Goal: Transaction & Acquisition: Purchase product/service

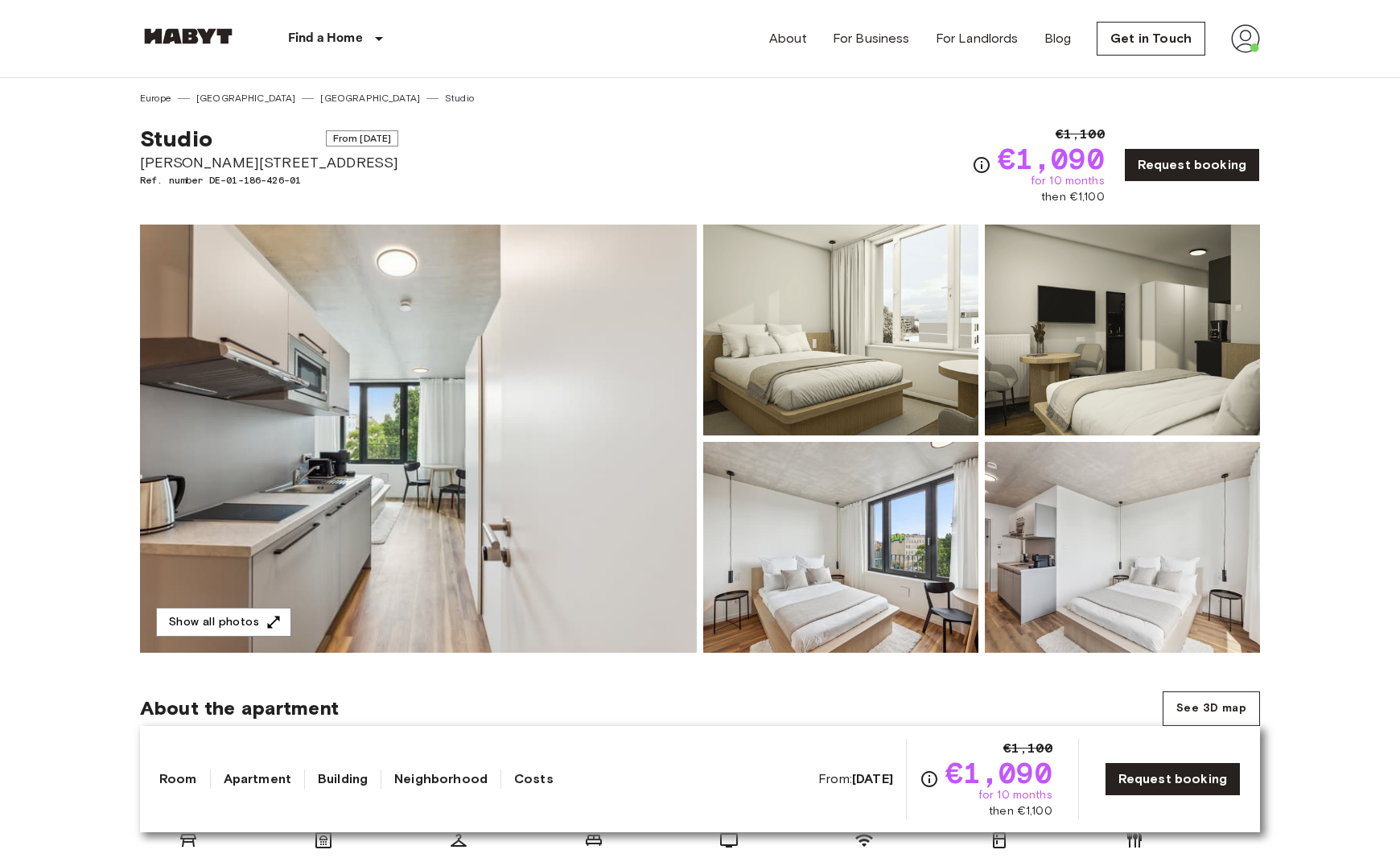
click at [320, 99] on link "[GEOGRAPHIC_DATA]" at bounding box center [370, 98] width 99 height 15
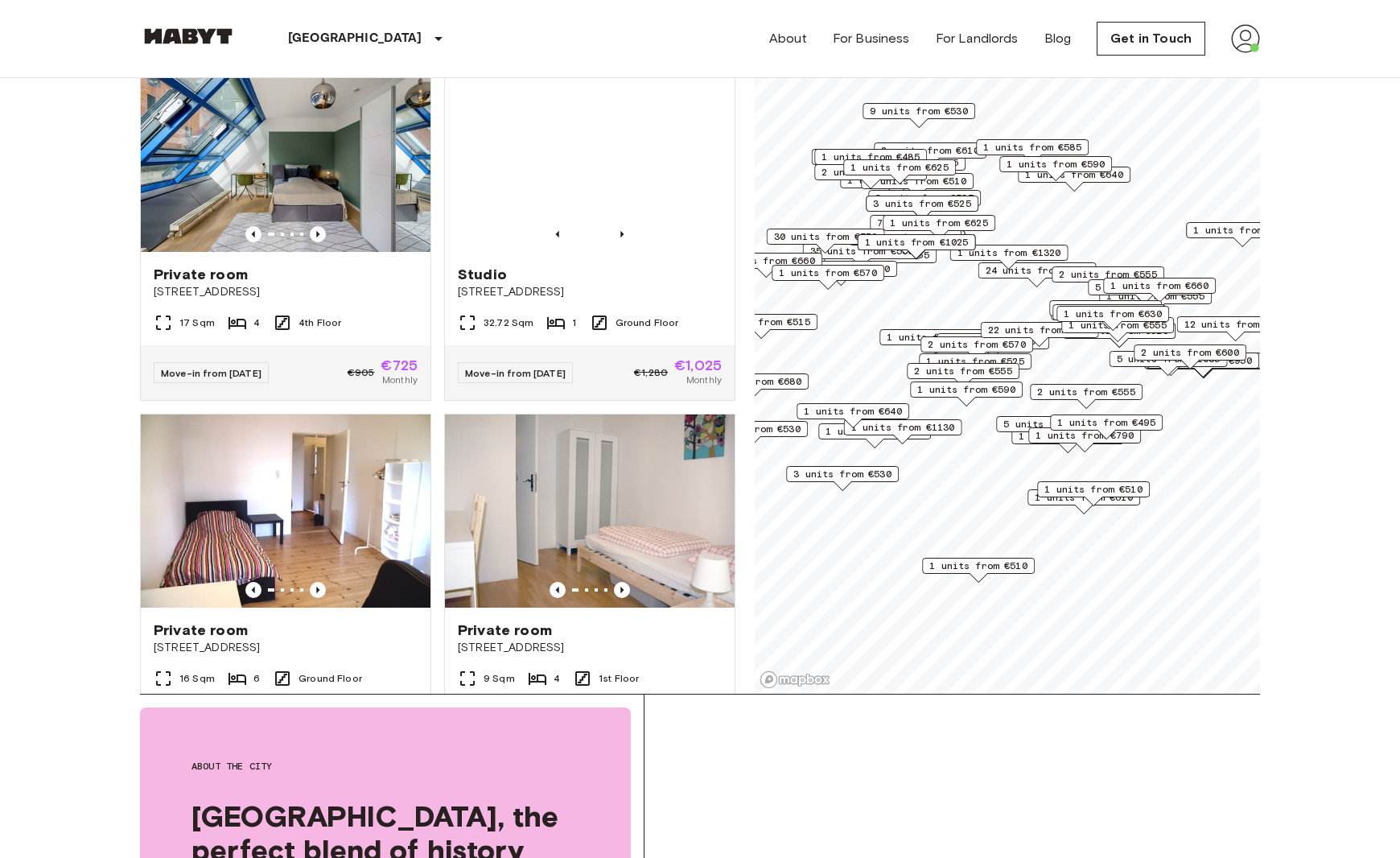
scroll to position [150, 0]
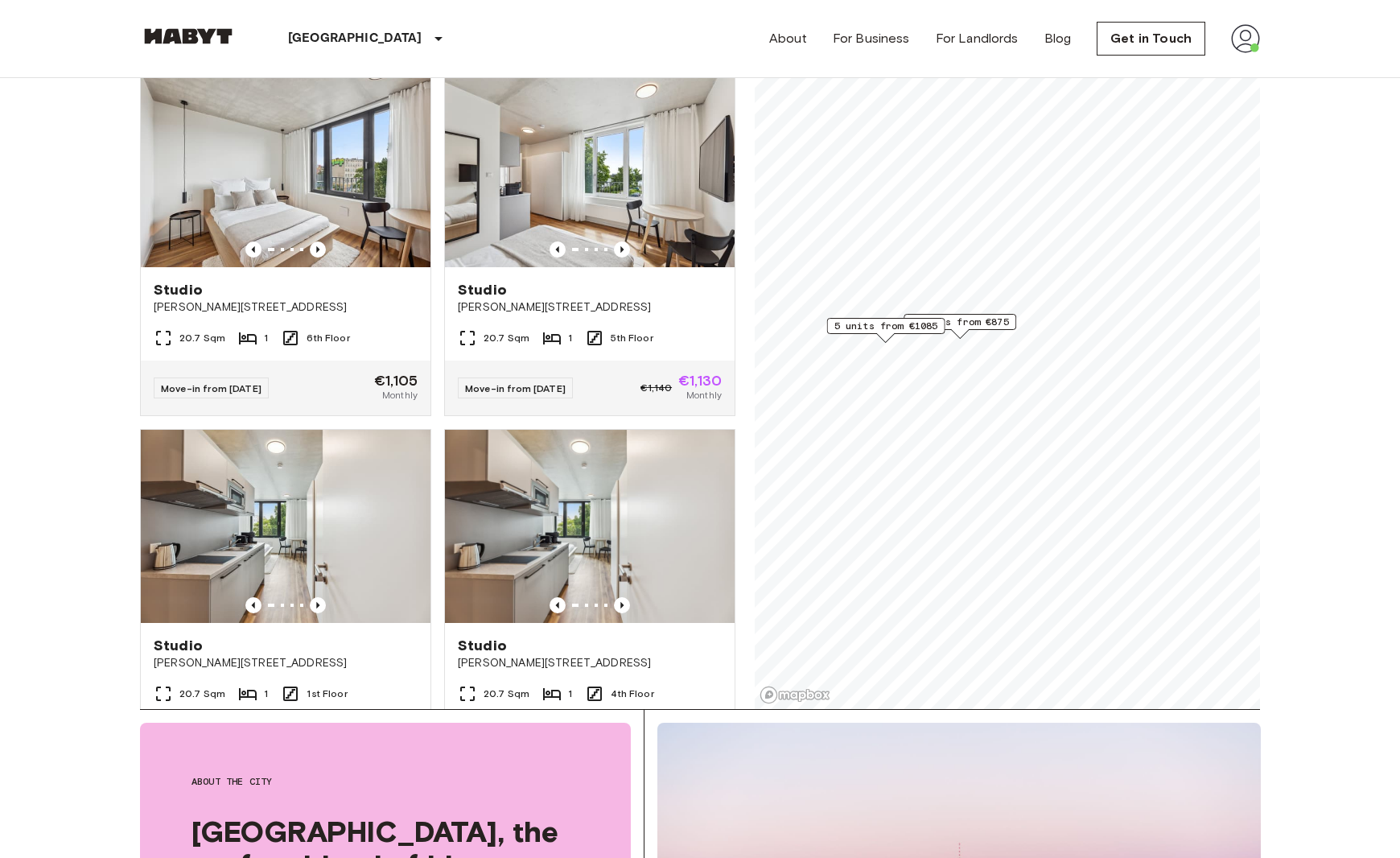
click at [989, 321] on span "9 units from €875" at bounding box center [960, 321] width 99 height 15
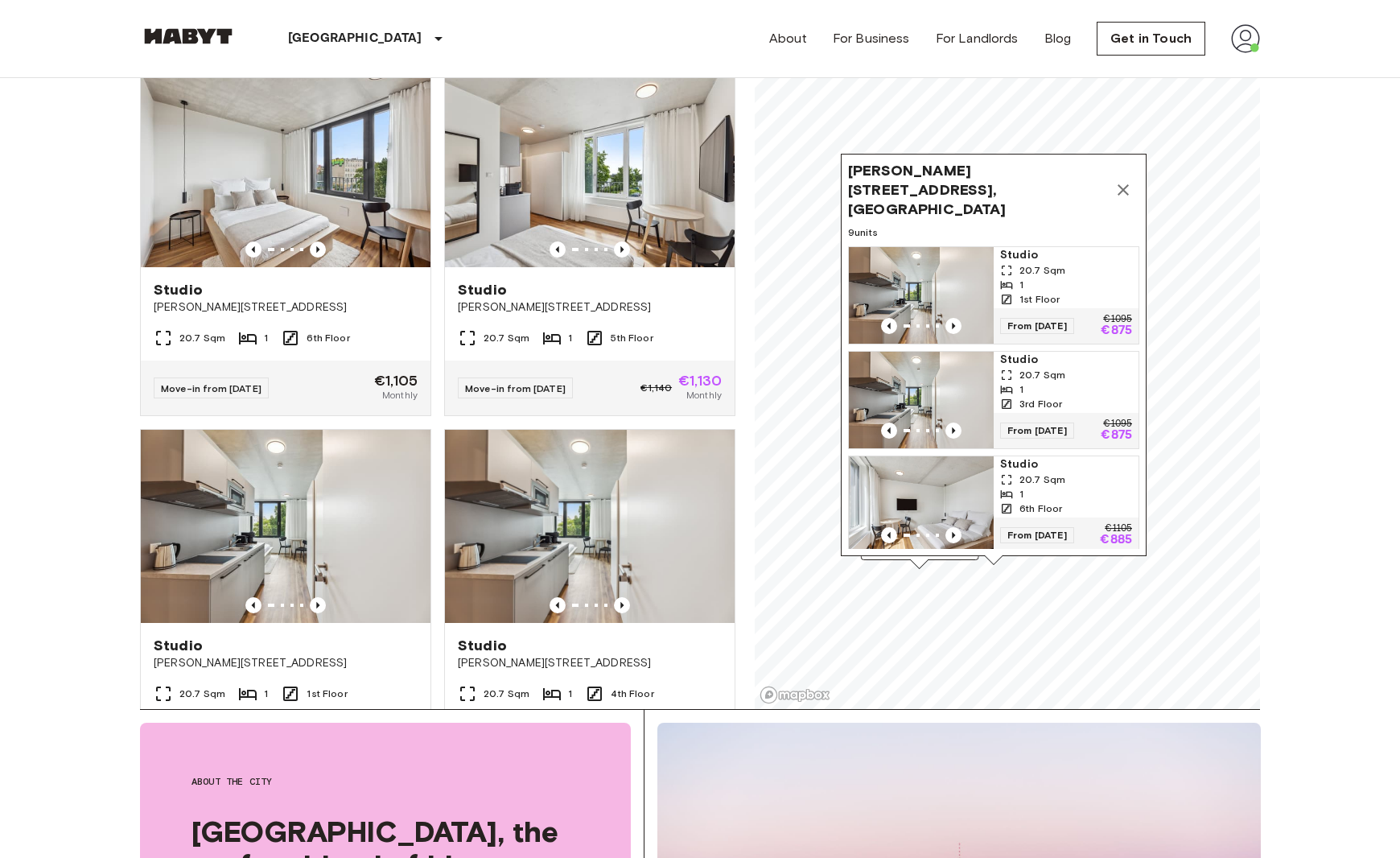
click at [1053, 278] on div "1" at bounding box center [1066, 285] width 132 height 15
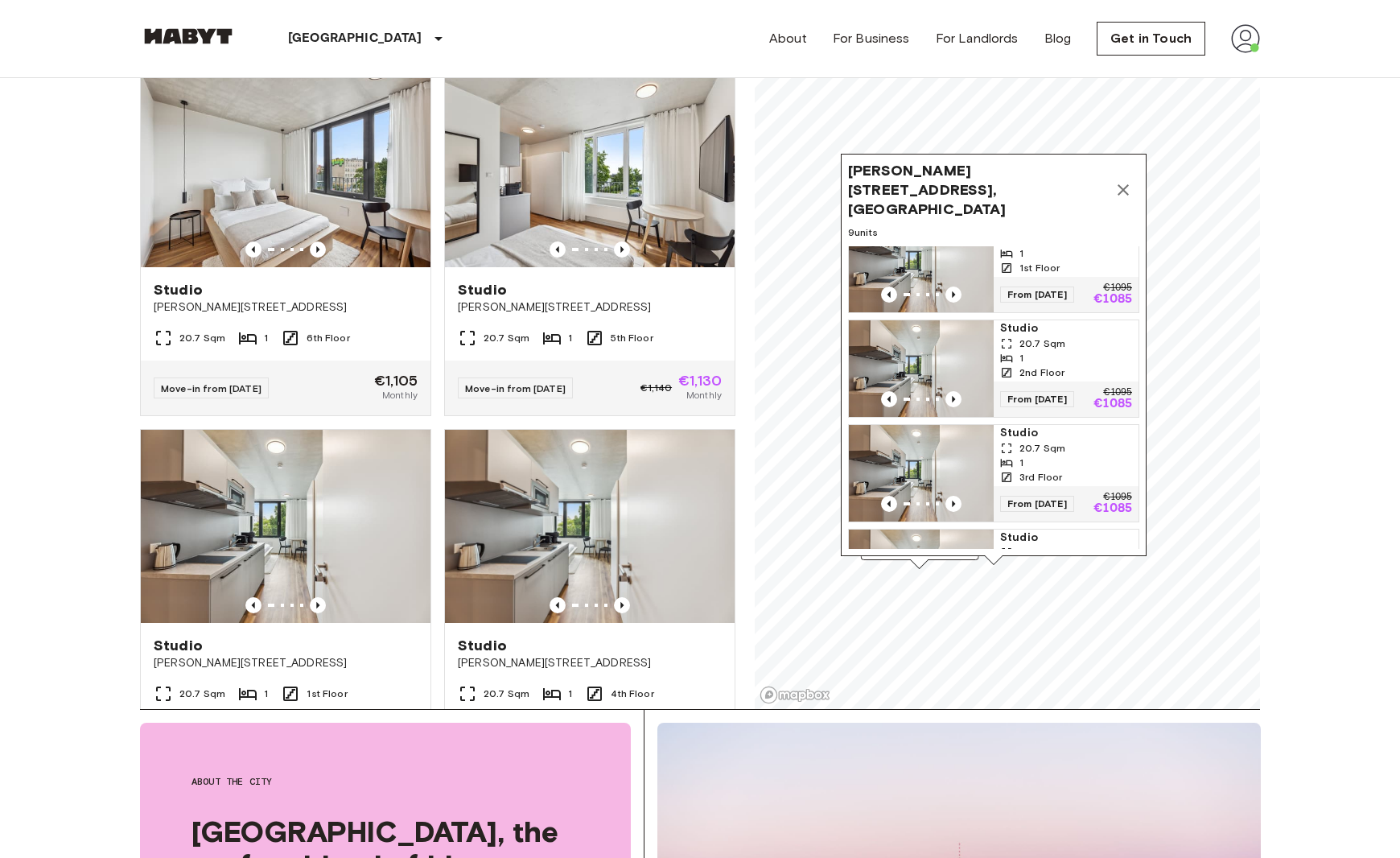
scroll to position [347, 0]
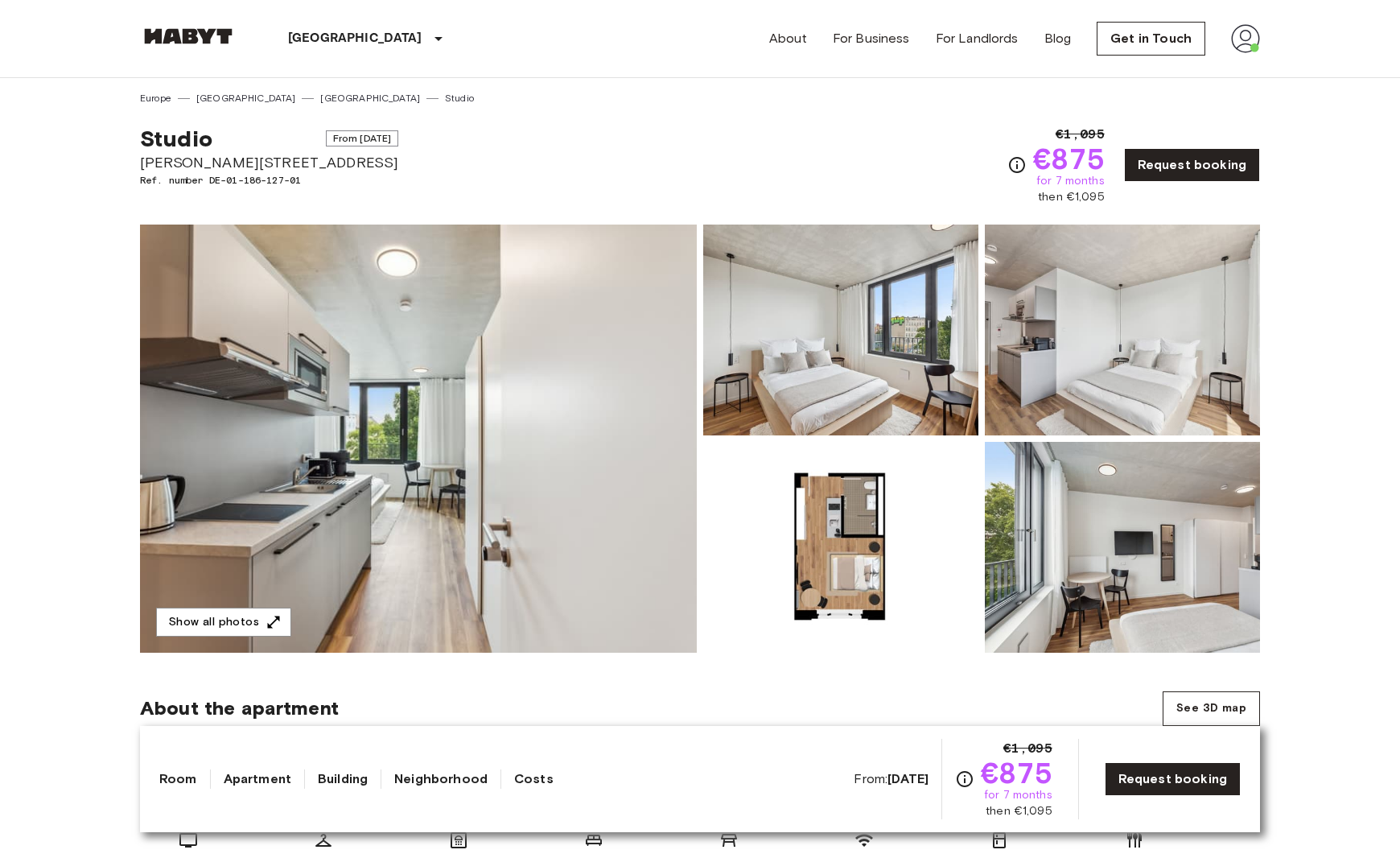
click at [997, 135] on div "Studio From Nov 4 2025 Gustav-Tempel-Straße 2 Ref. number DE-01-186-127-01 €1,0…" at bounding box center [699, 155] width 1120 height 99
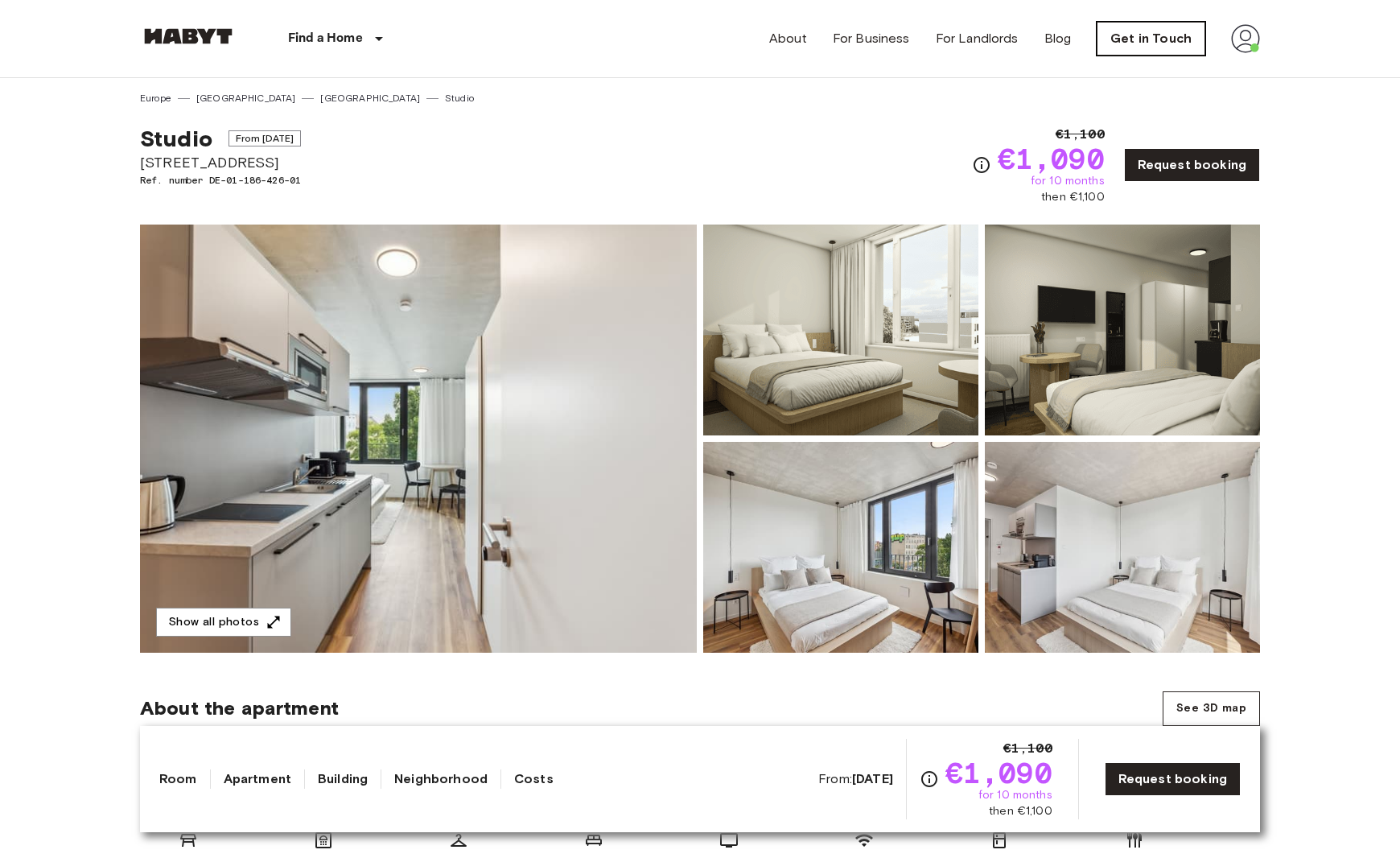
click at [1160, 32] on link "Get in Touch" at bounding box center [1151, 38] width 109 height 33
click at [204, 33] on img at bounding box center [188, 36] width 97 height 16
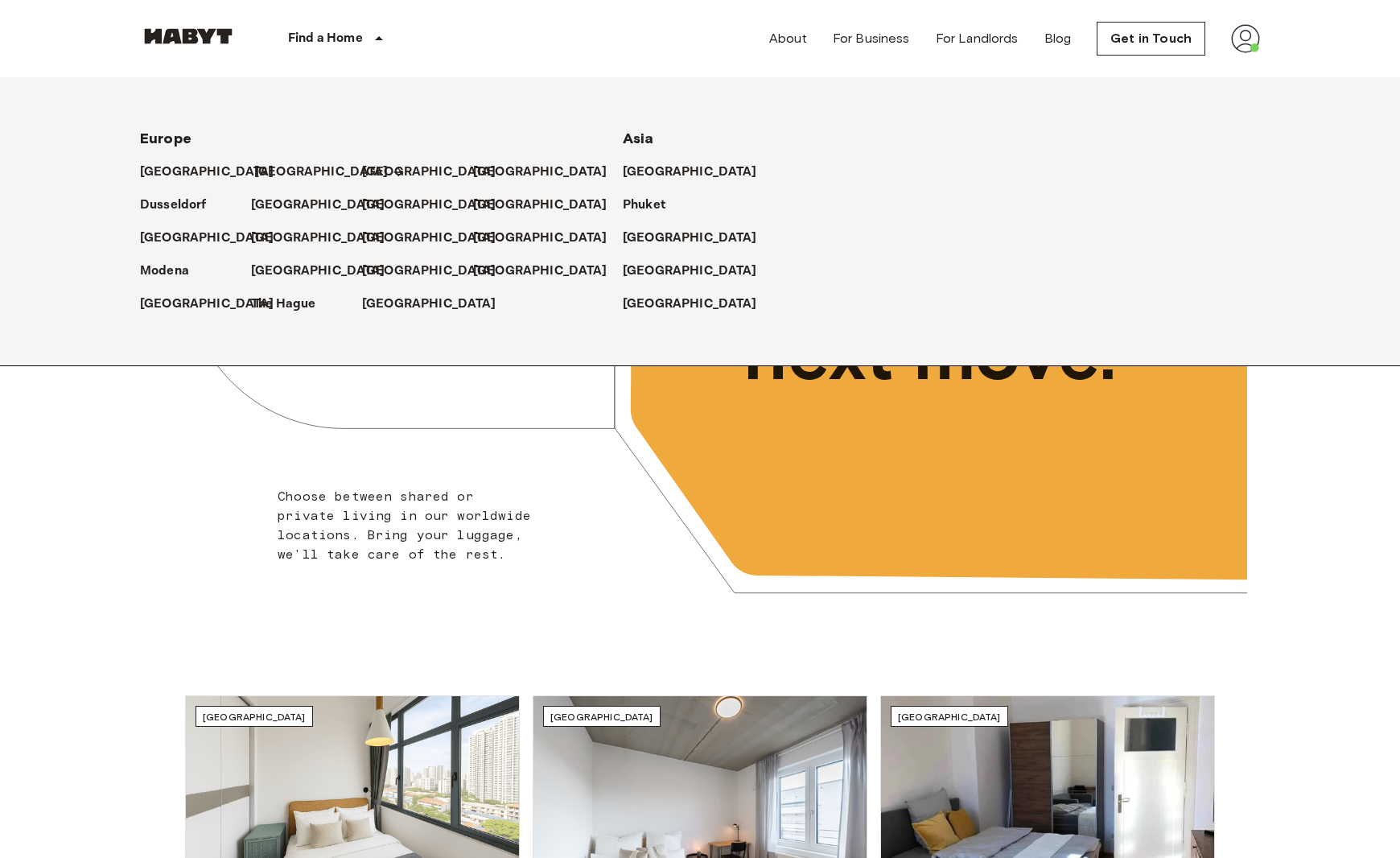
click at [274, 168] on p "[GEOGRAPHIC_DATA]" at bounding box center [321, 172] width 135 height 20
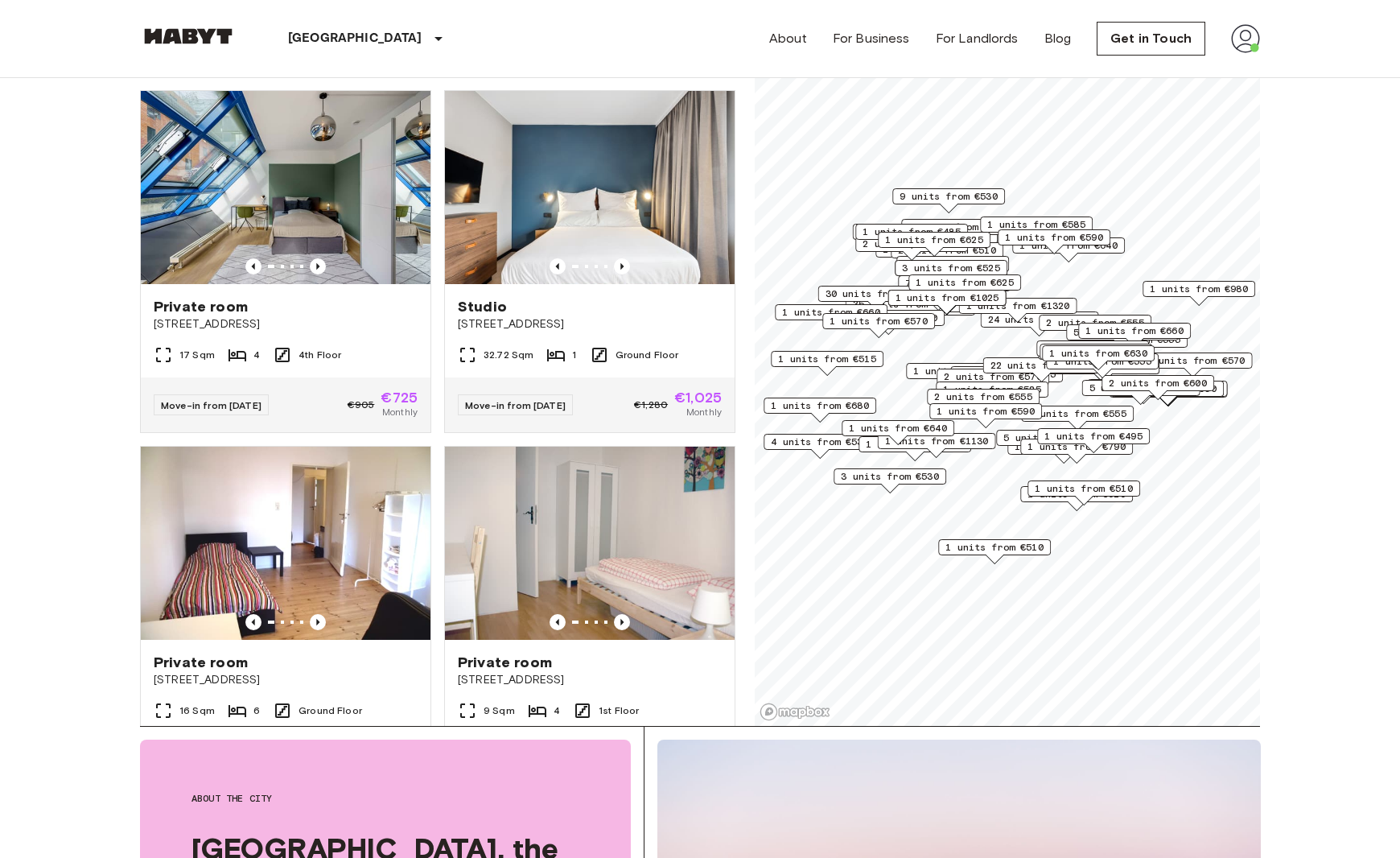
scroll to position [107, 0]
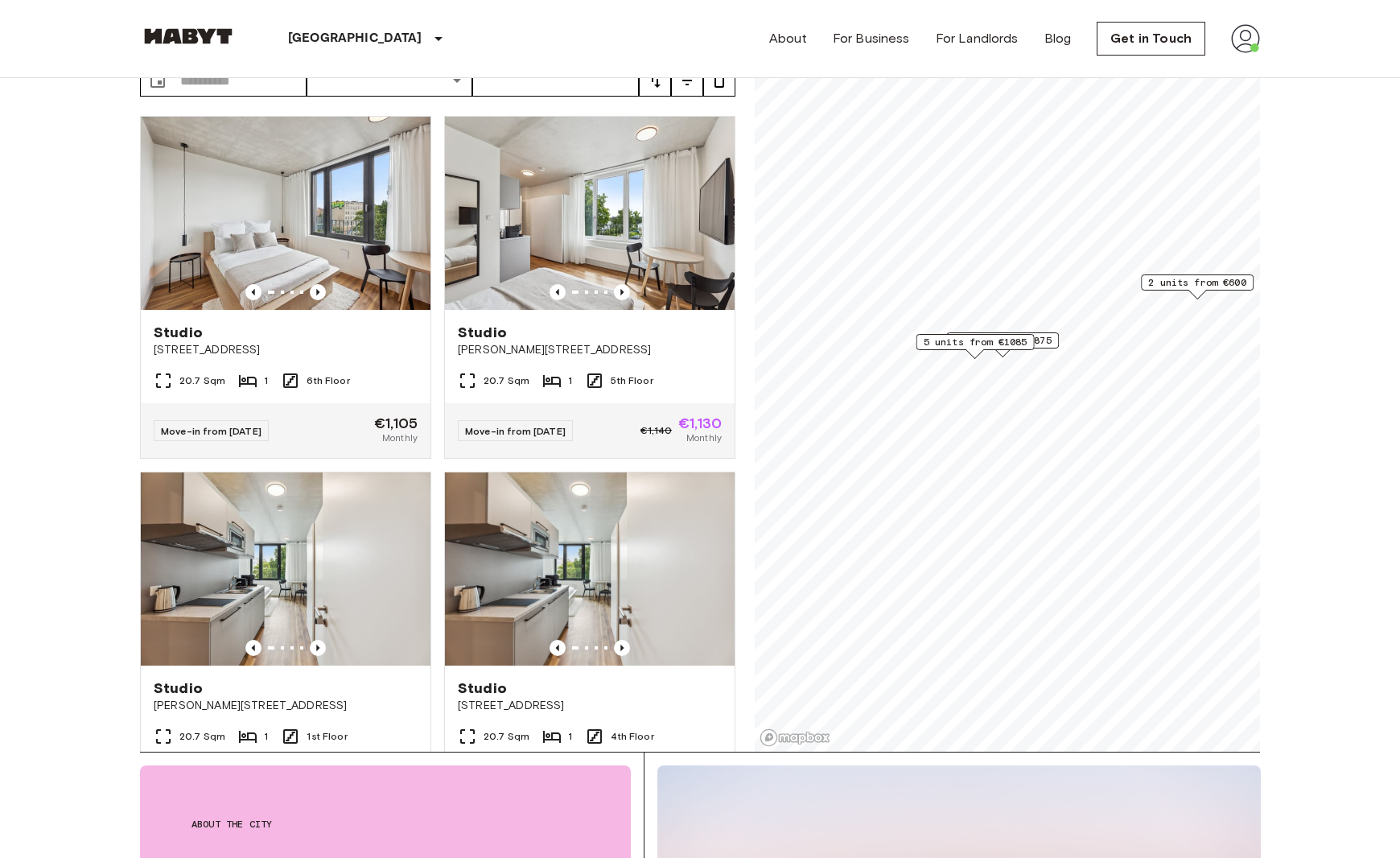
click at [1045, 336] on span "9 units from €875" at bounding box center [1002, 340] width 99 height 15
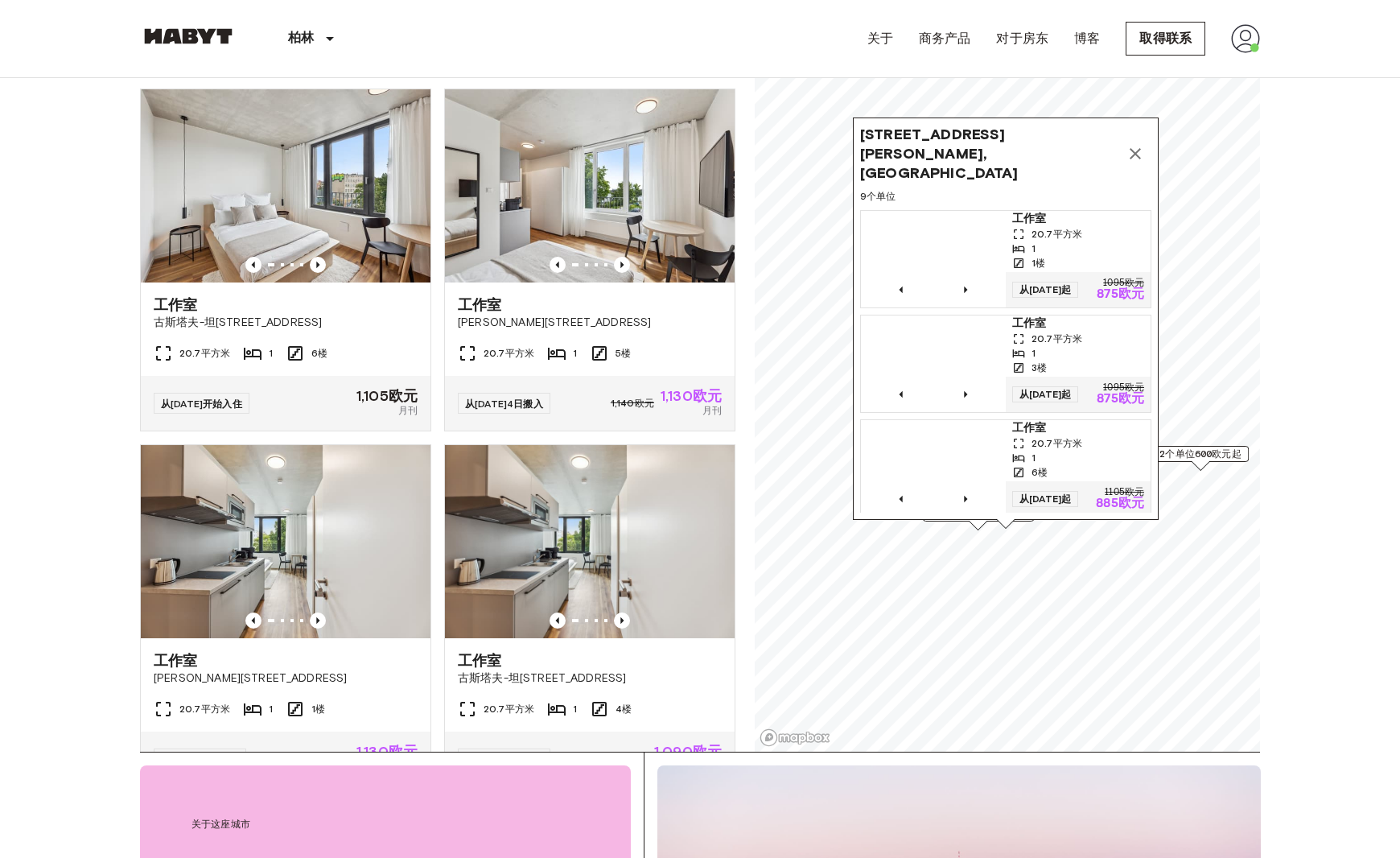
scroll to position [45, 0]
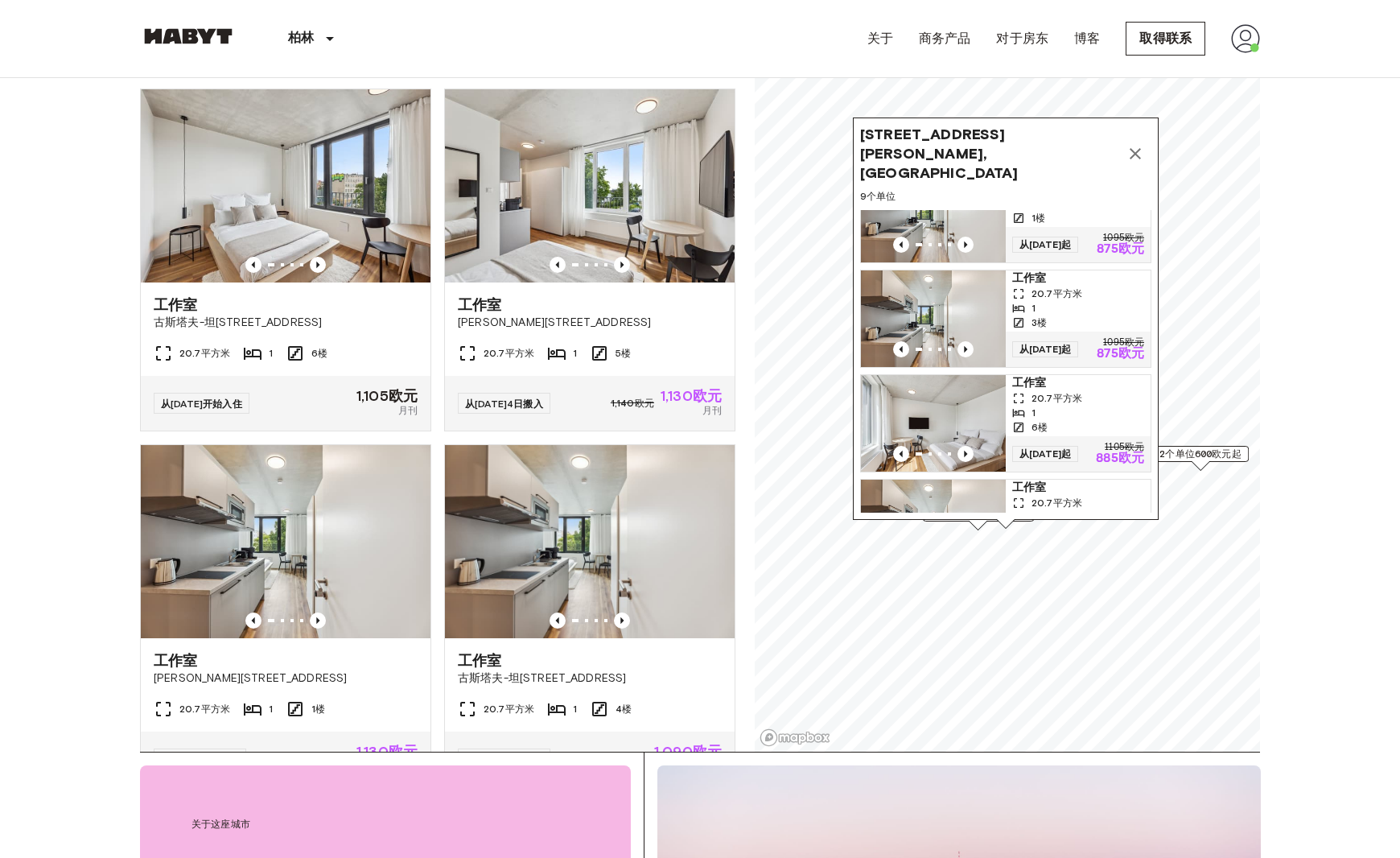
click at [1134, 148] on icon "地图标记" at bounding box center [1134, 153] width 11 height 11
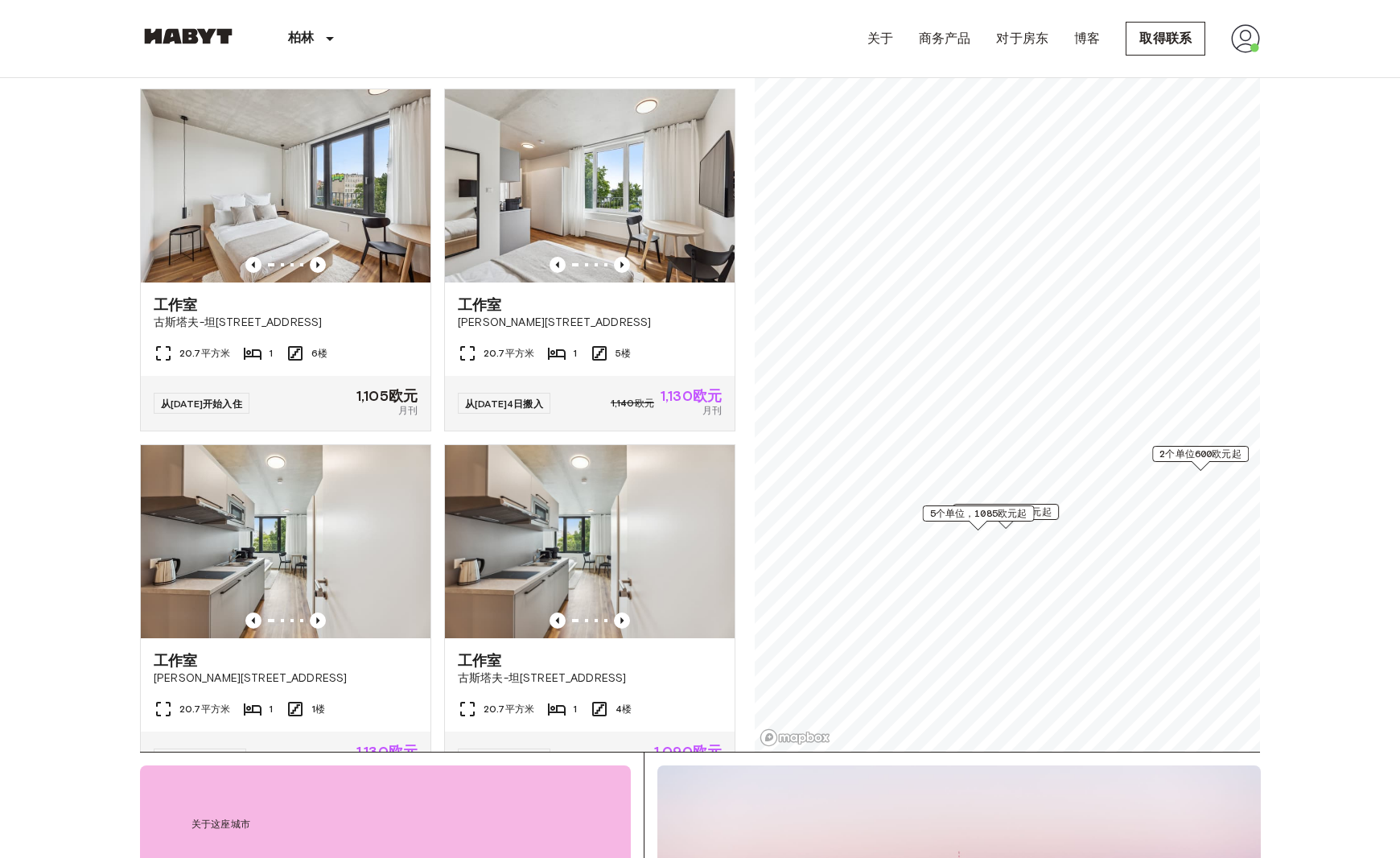
click at [1186, 458] on span "2个单位600欧元起" at bounding box center [1200, 453] width 82 height 15
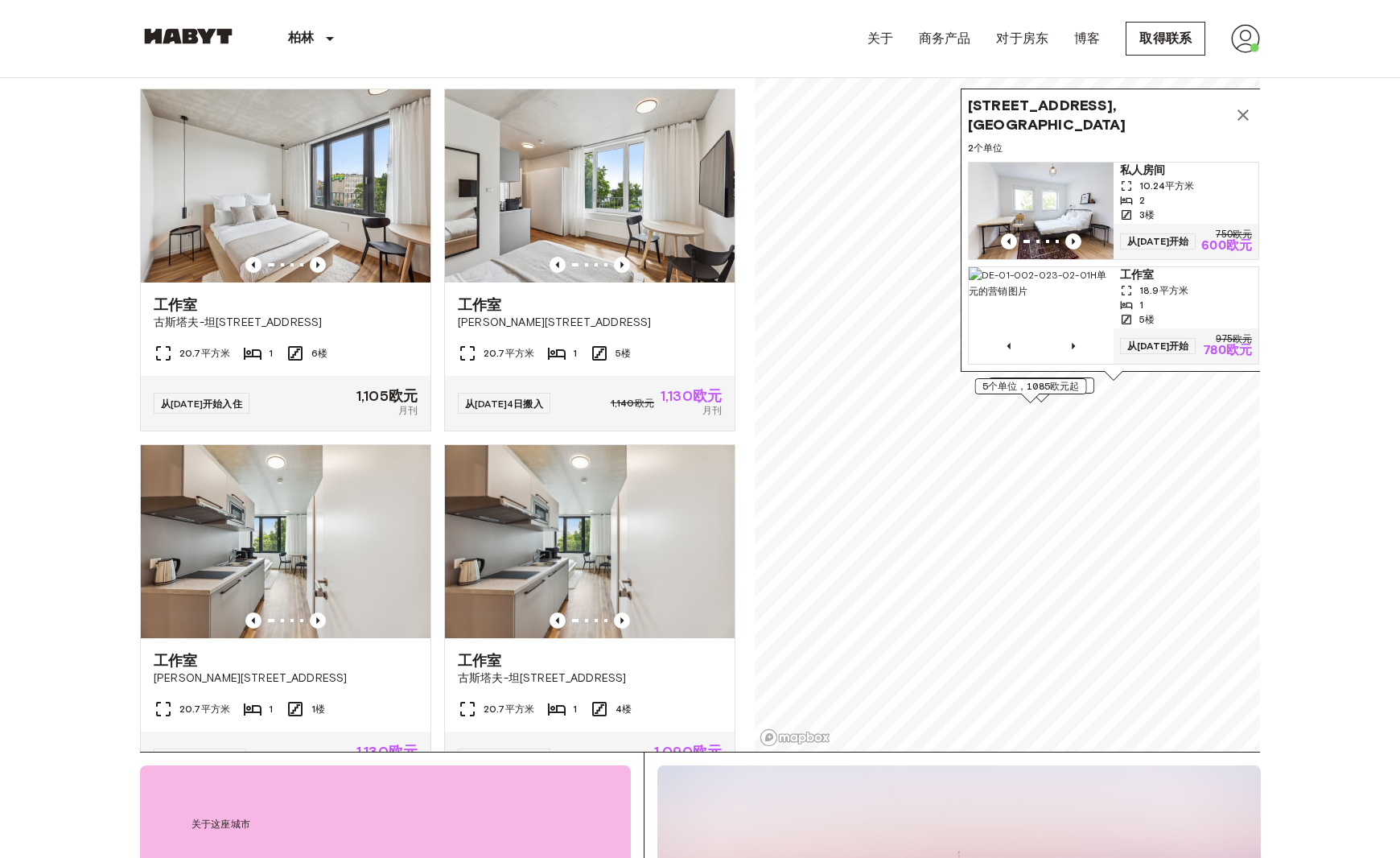
click at [1241, 110] on icon "地图标记" at bounding box center [1242, 115] width 11 height 11
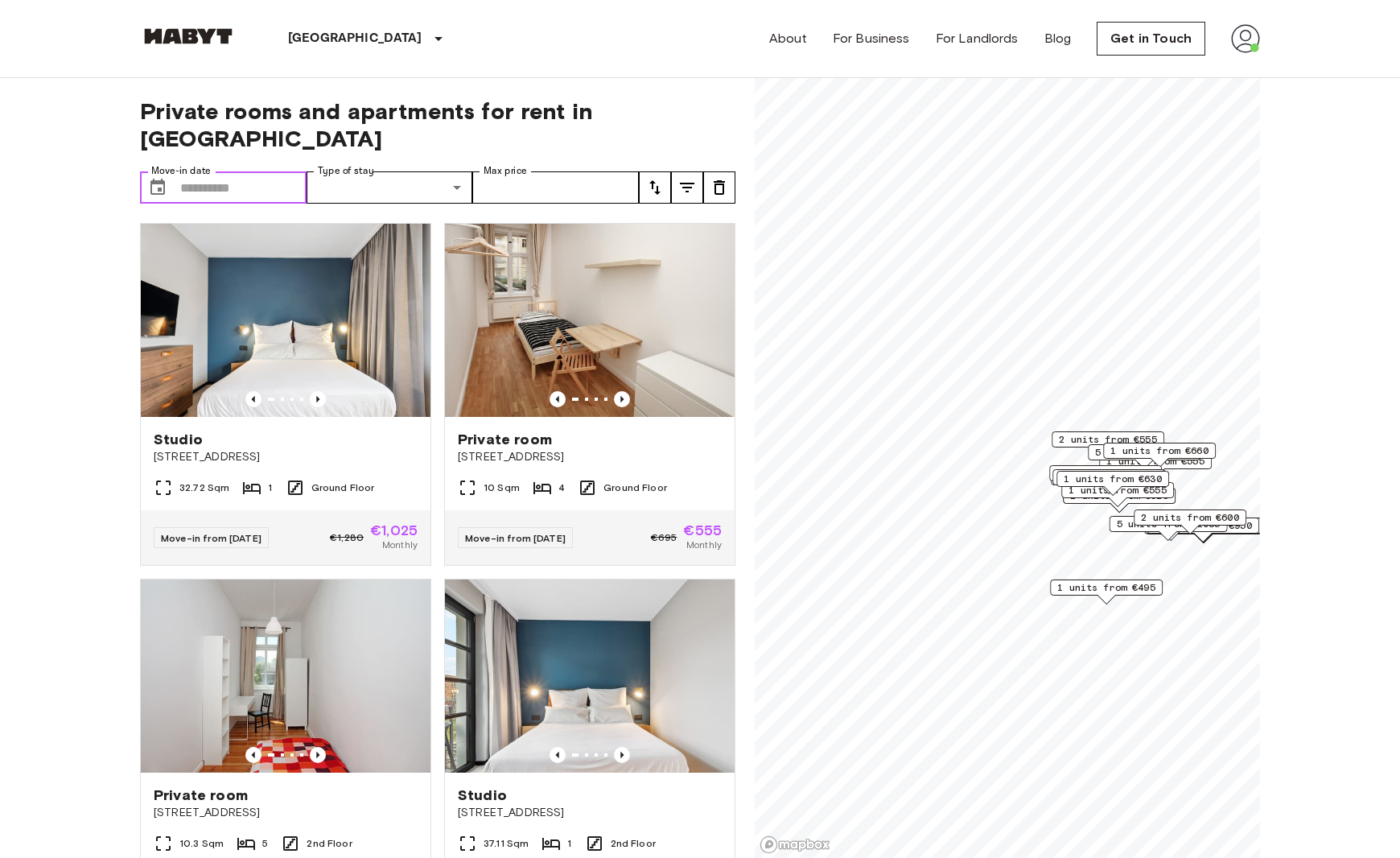
click at [227, 171] on input "Move-in date" at bounding box center [242, 188] width 126 height 33
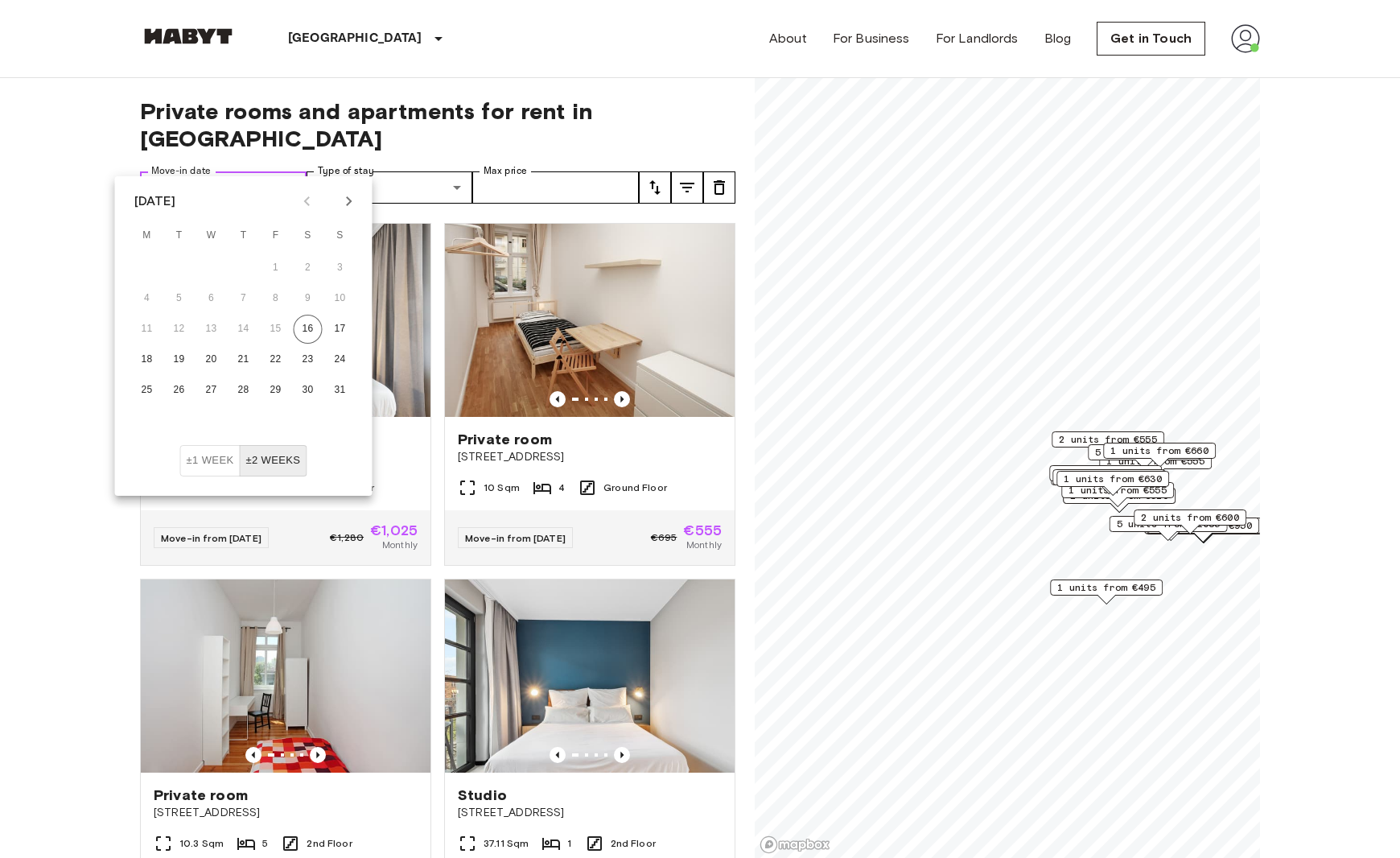
click at [227, 171] on input "Move-in date" at bounding box center [242, 188] width 126 height 33
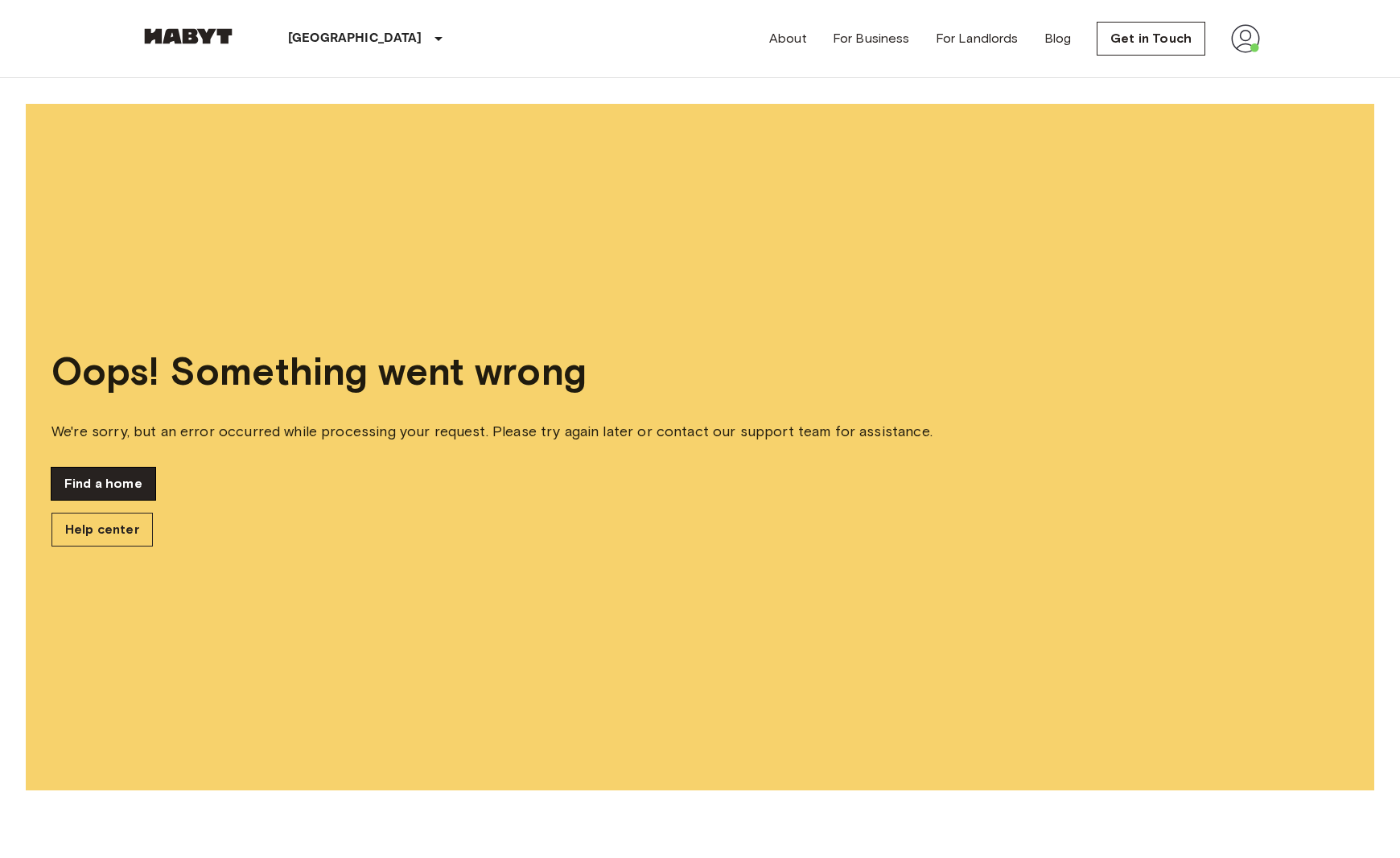
click at [99, 484] on link "Find a home" at bounding box center [103, 484] width 104 height 33
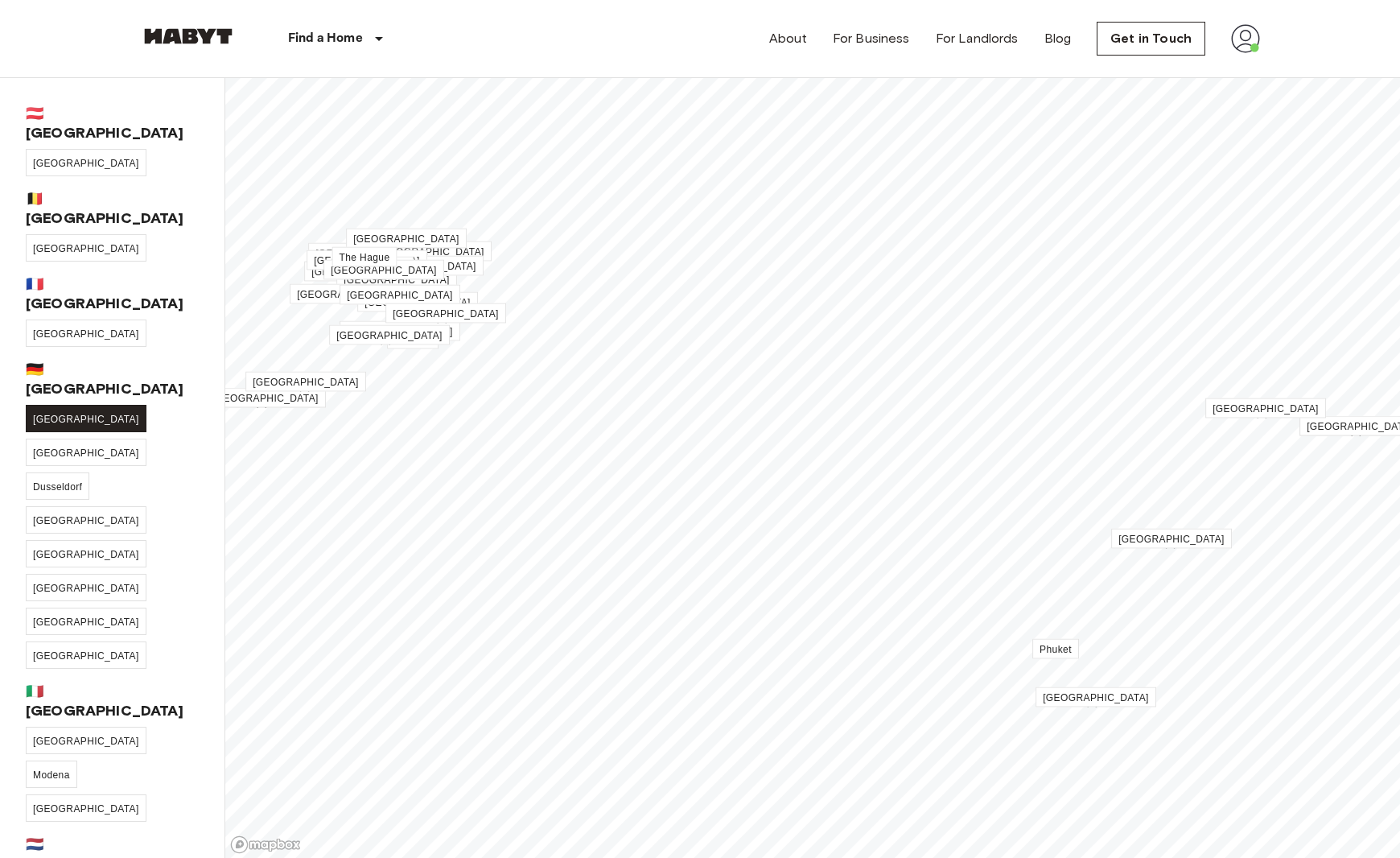
click at [50, 414] on span "[GEOGRAPHIC_DATA]" at bounding box center [87, 419] width 106 height 11
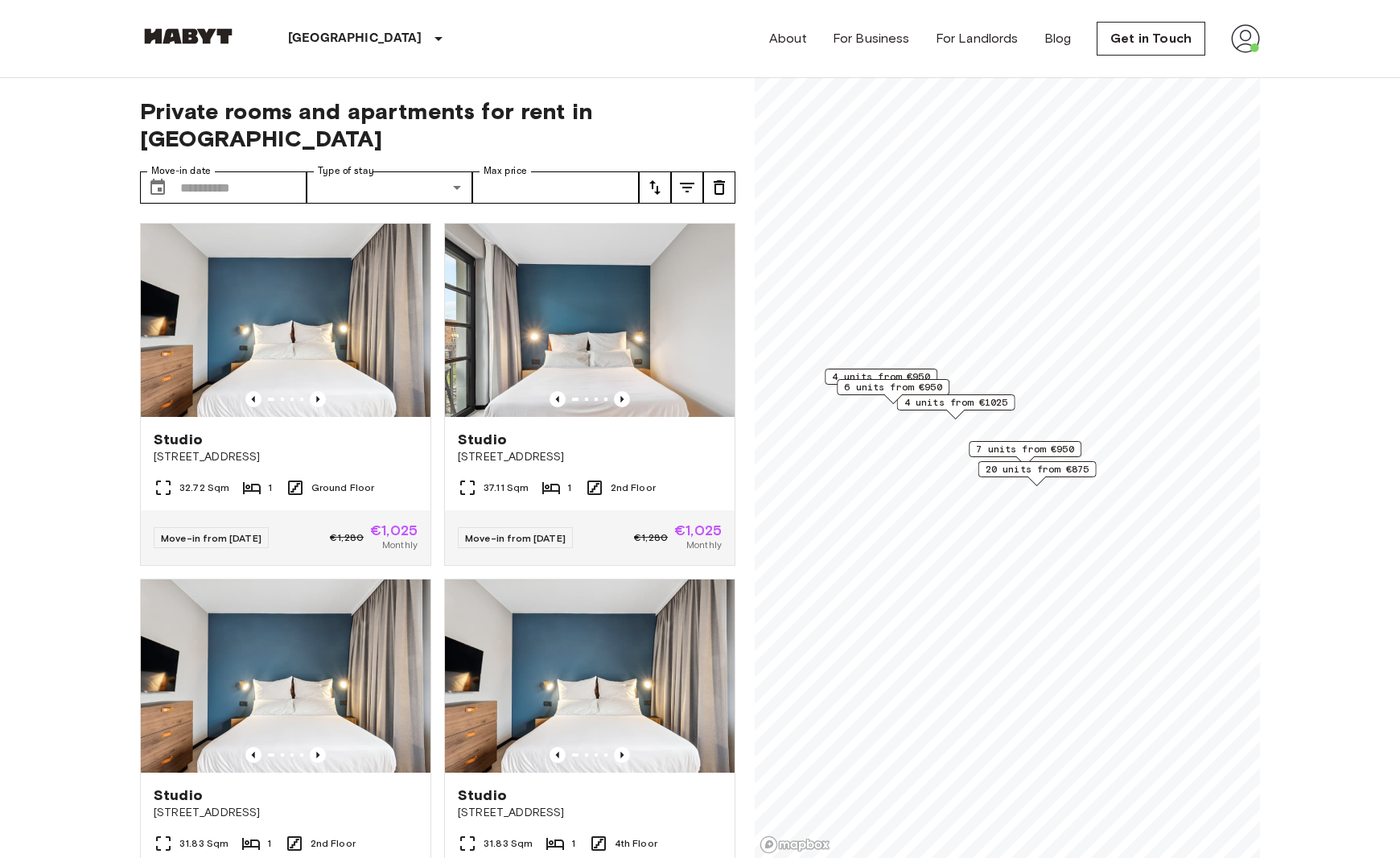
click at [1037, 469] on span "20 units from €875" at bounding box center [1037, 469] width 104 height 15
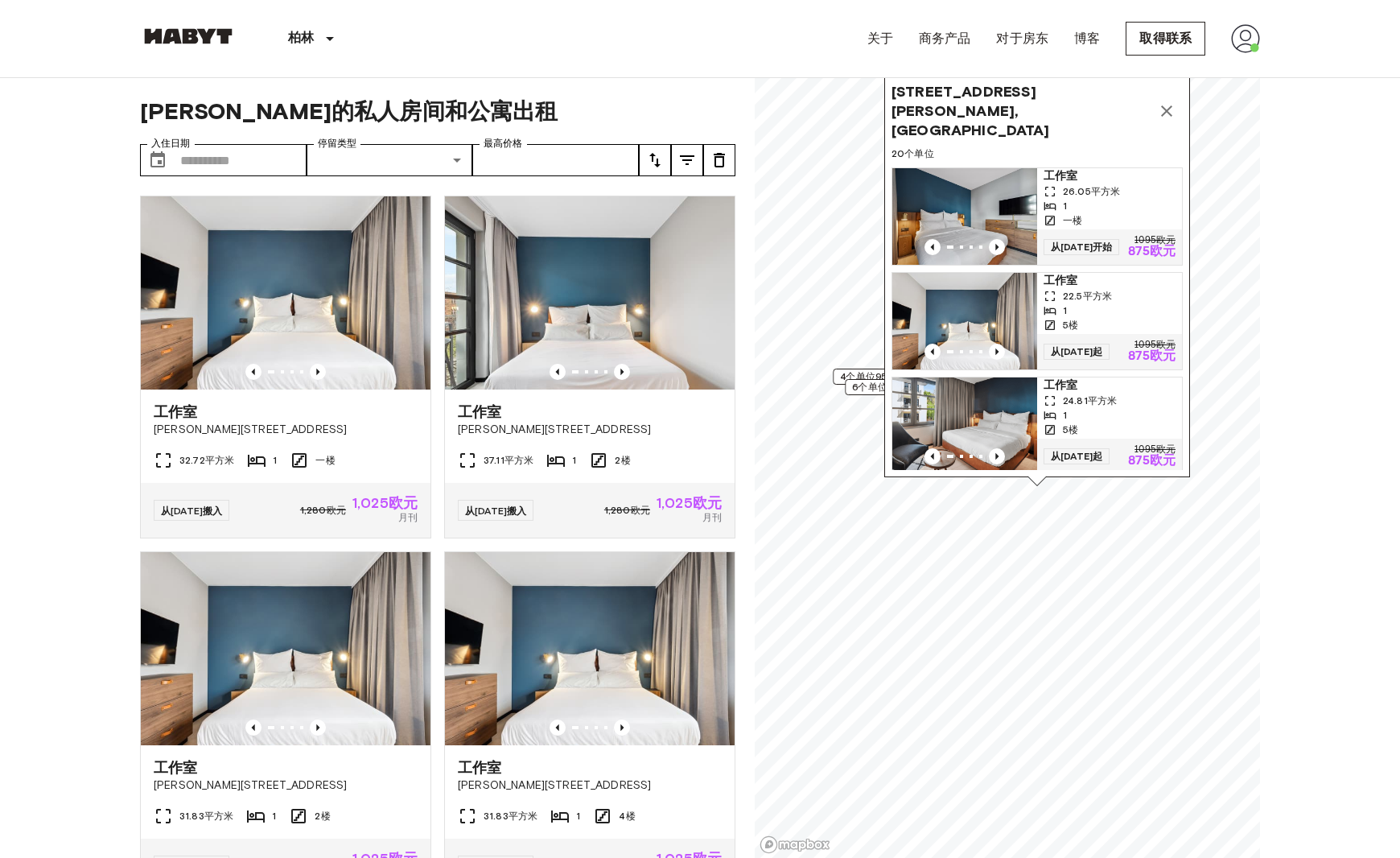
click at [859, 383] on span "6个单位950欧元起" at bounding box center [893, 387] width 82 height 15
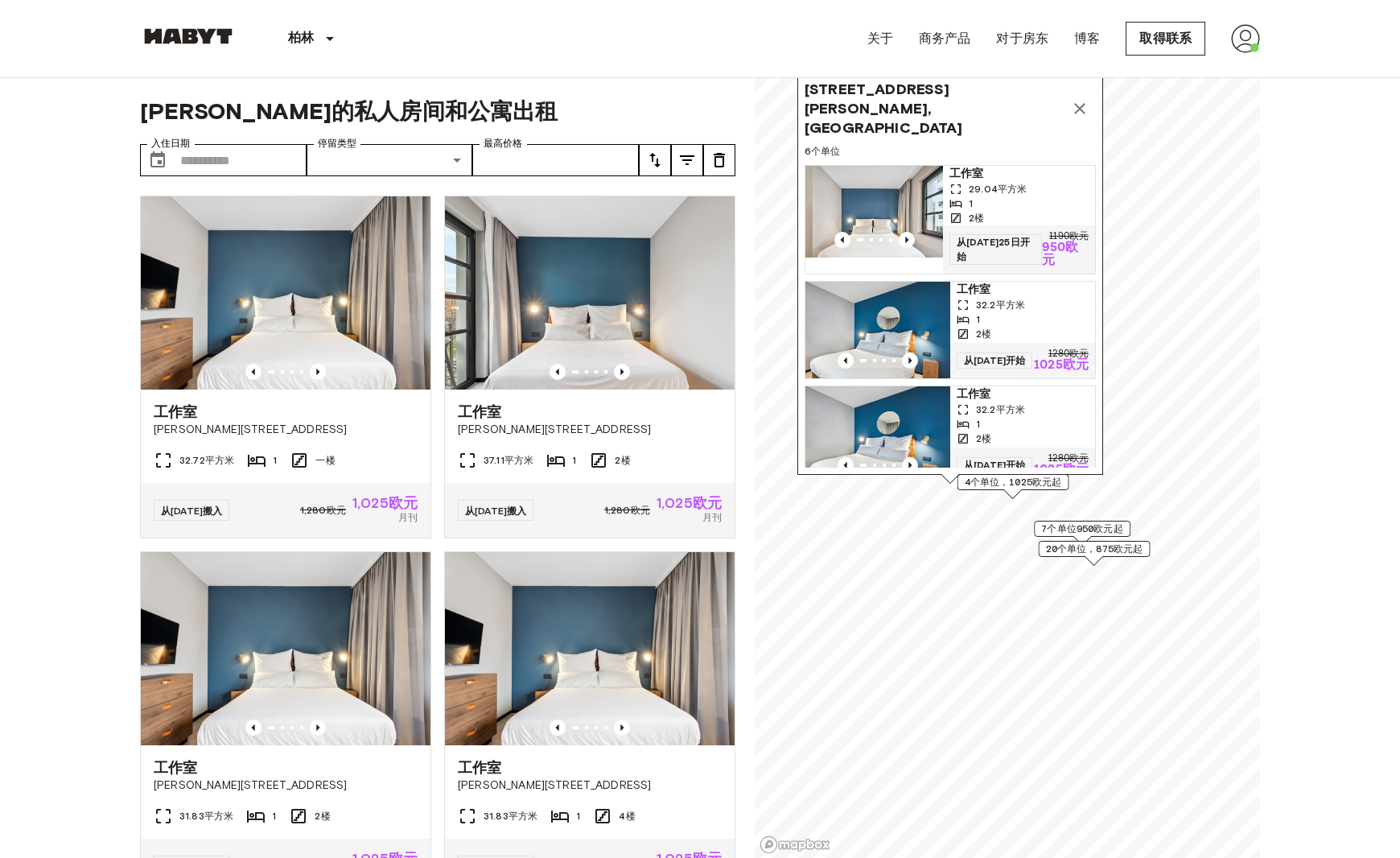
click at [1014, 182] on span "29.04 平方米" at bounding box center [998, 189] width 58 height 15
click at [263, 154] on input "入住日期" at bounding box center [242, 160] width 126 height 33
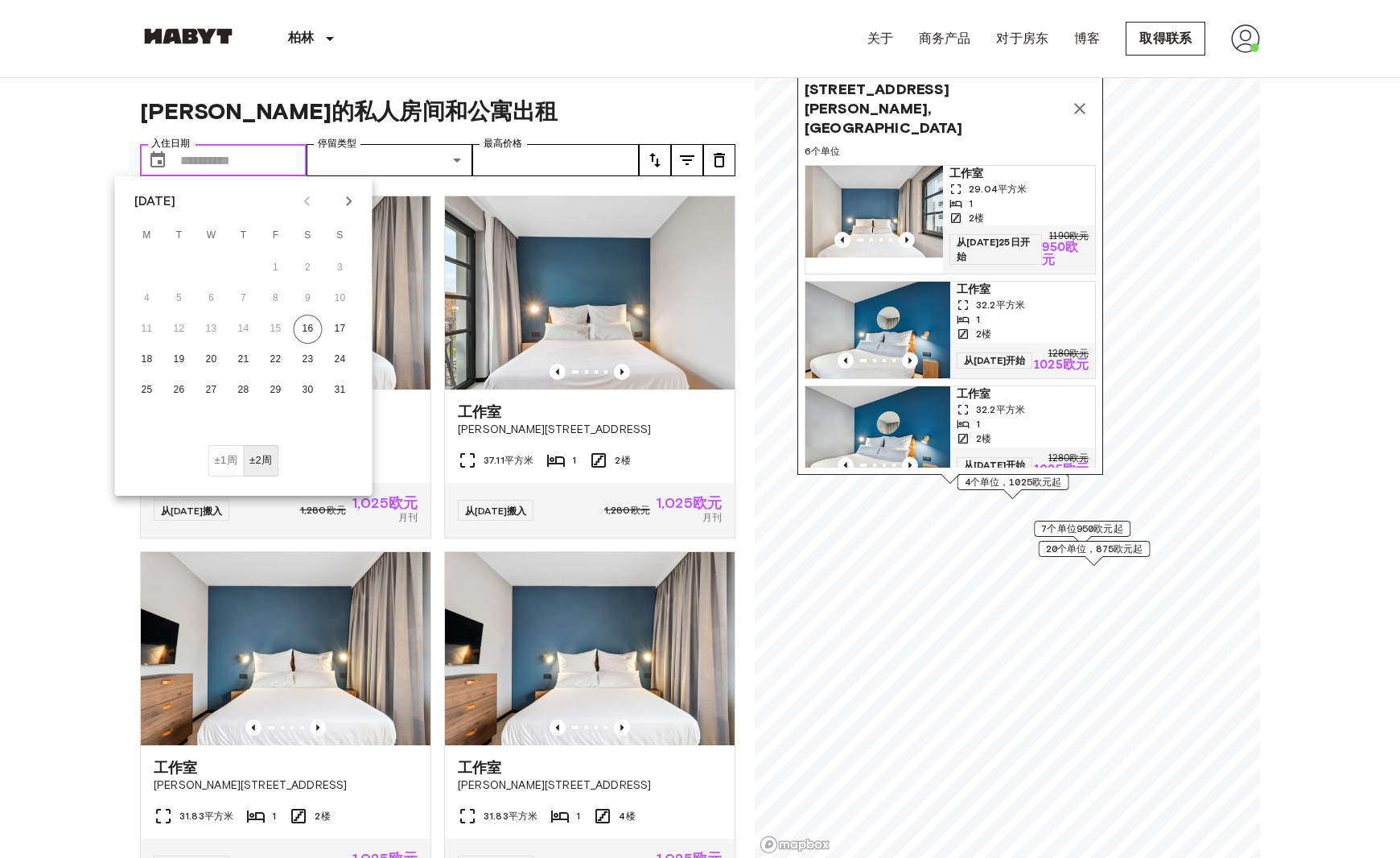
click at [263, 154] on input "入住日期" at bounding box center [242, 160] width 126 height 33
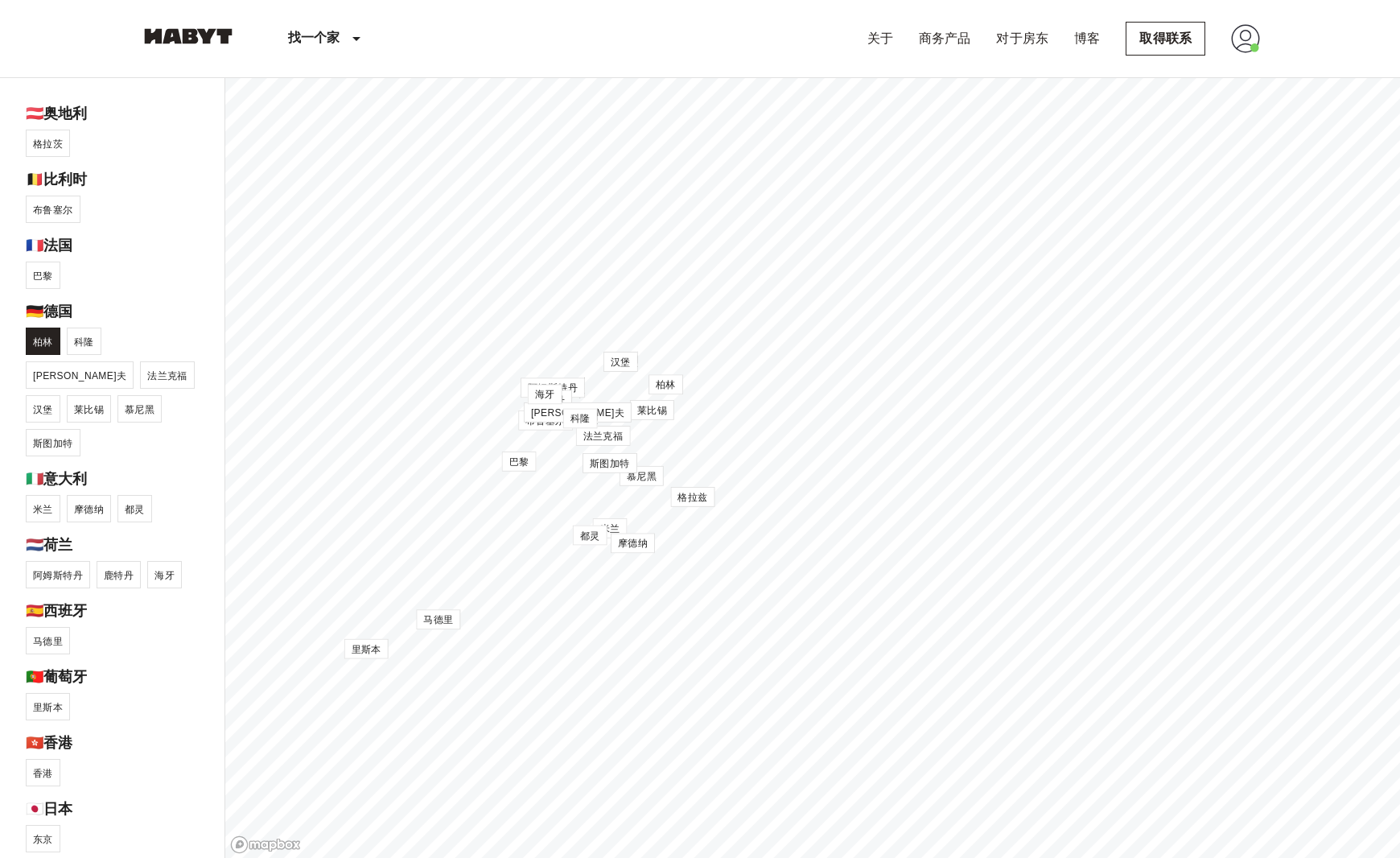
click at [43, 342] on span "柏林" at bounding box center [43, 342] width 20 height 11
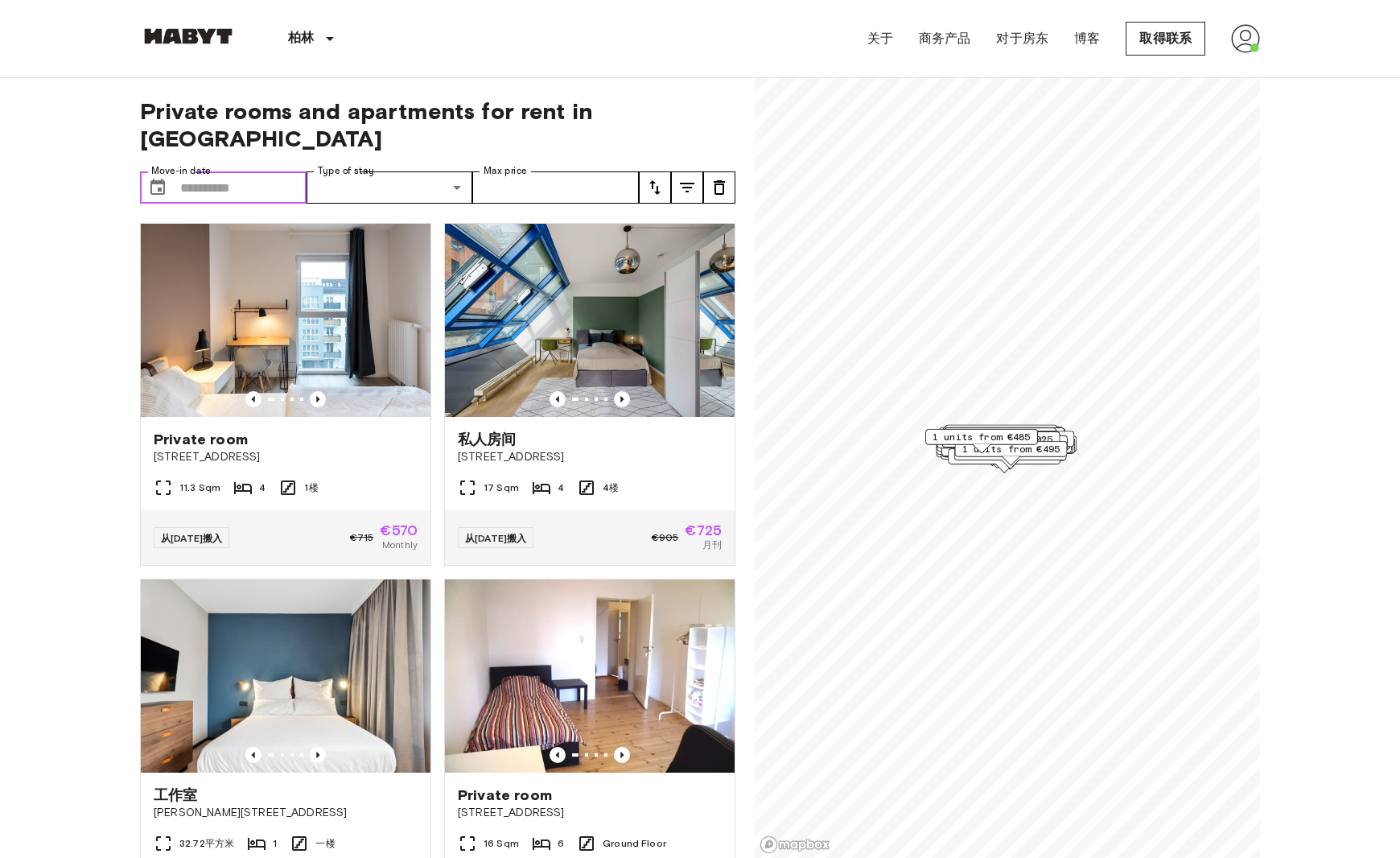
click at [215, 171] on input "Move-in date" at bounding box center [242, 188] width 126 height 33
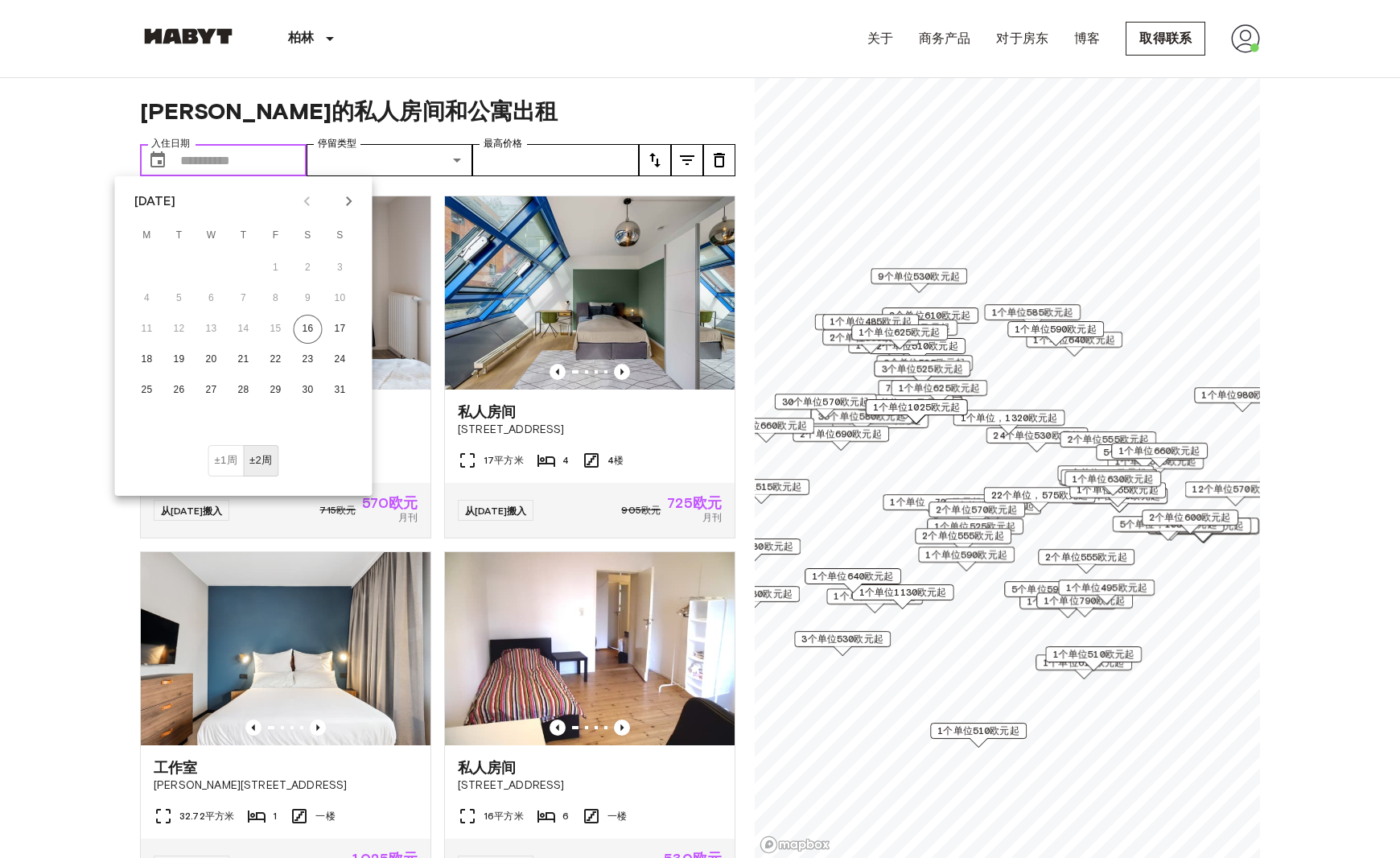
click at [215, 159] on input "入住日期" at bounding box center [242, 160] width 126 height 33
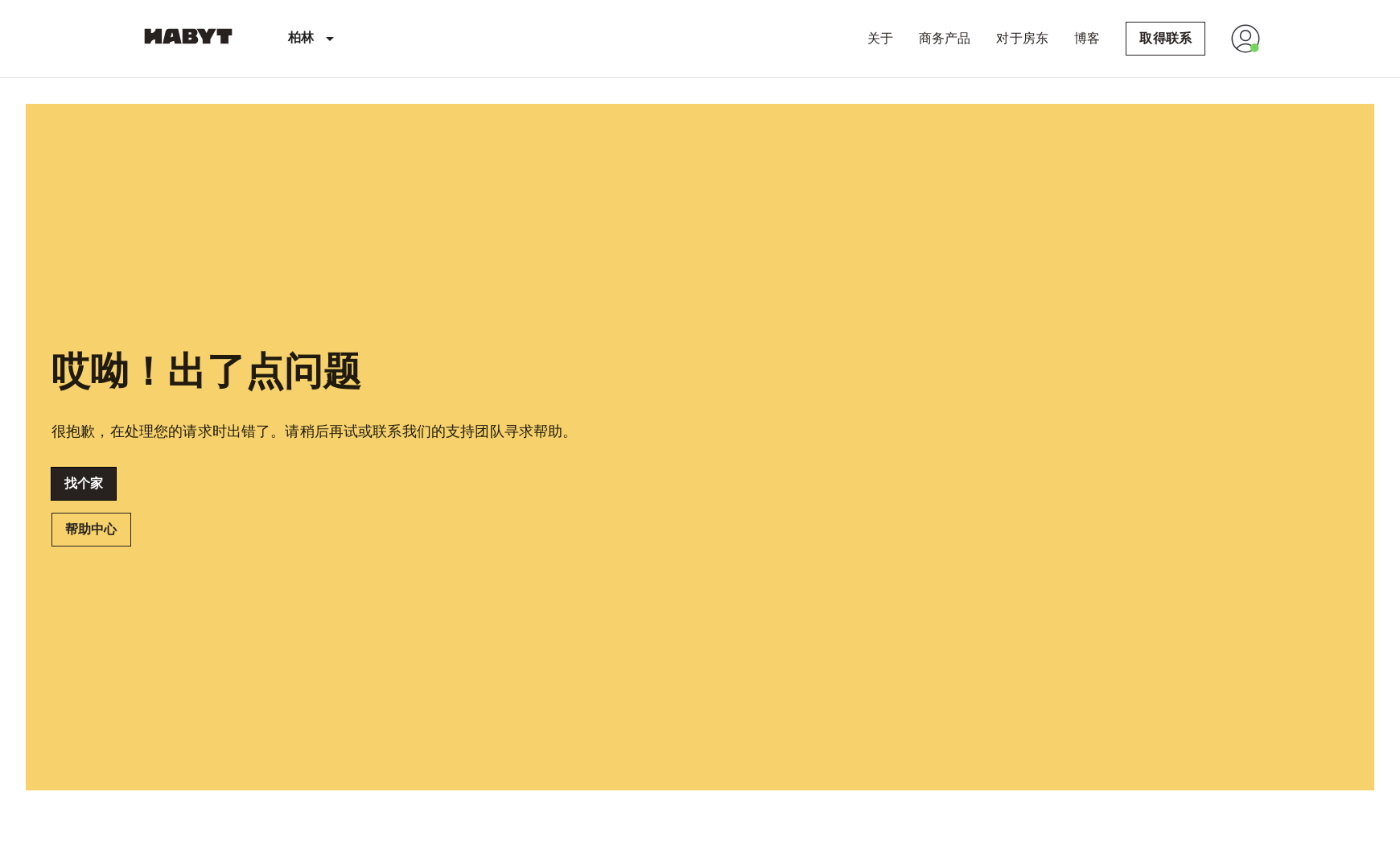
click at [86, 483] on link "找个家" at bounding box center [83, 484] width 64 height 33
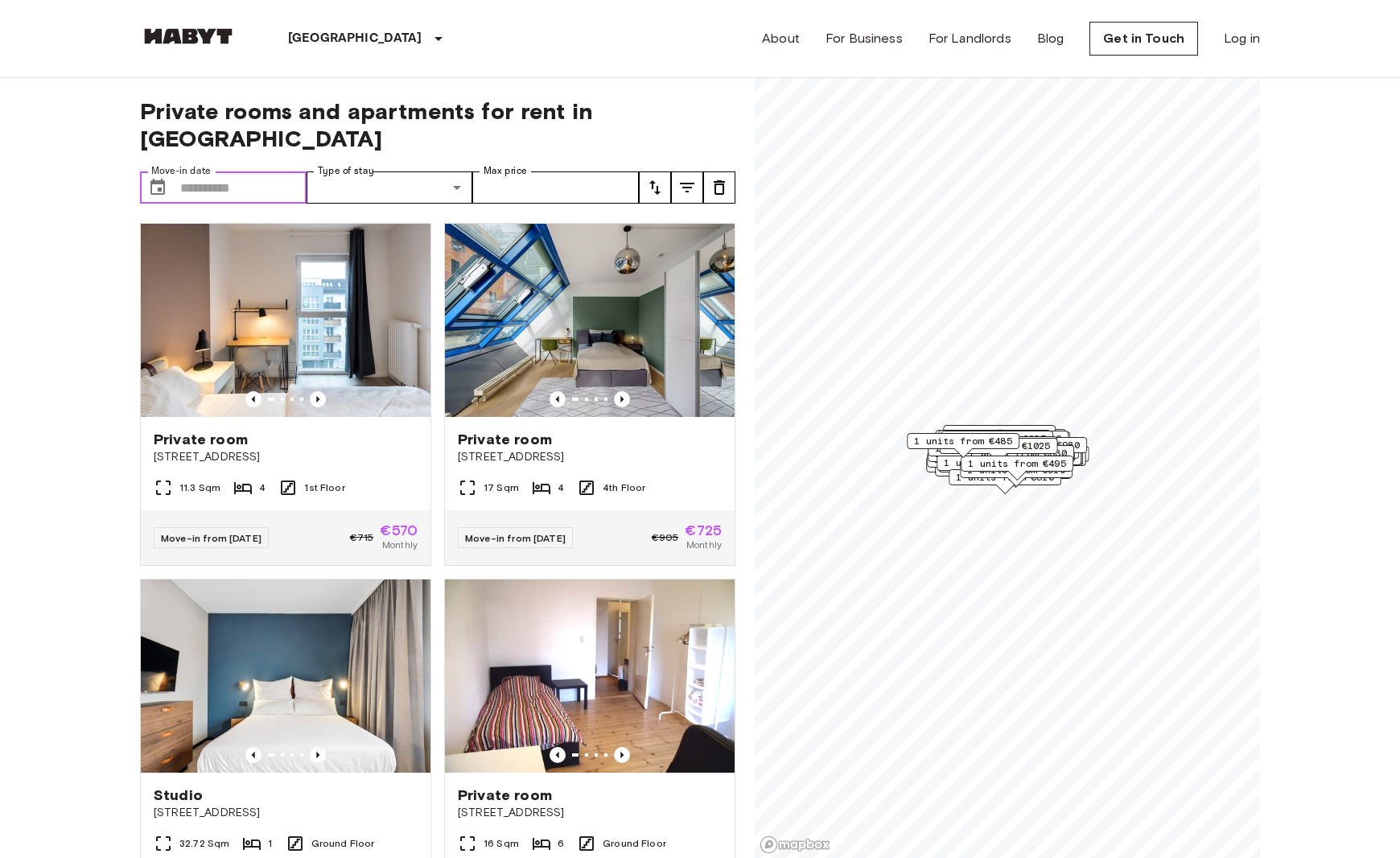
click at [194, 171] on input "Move-in date" at bounding box center [242, 188] width 126 height 33
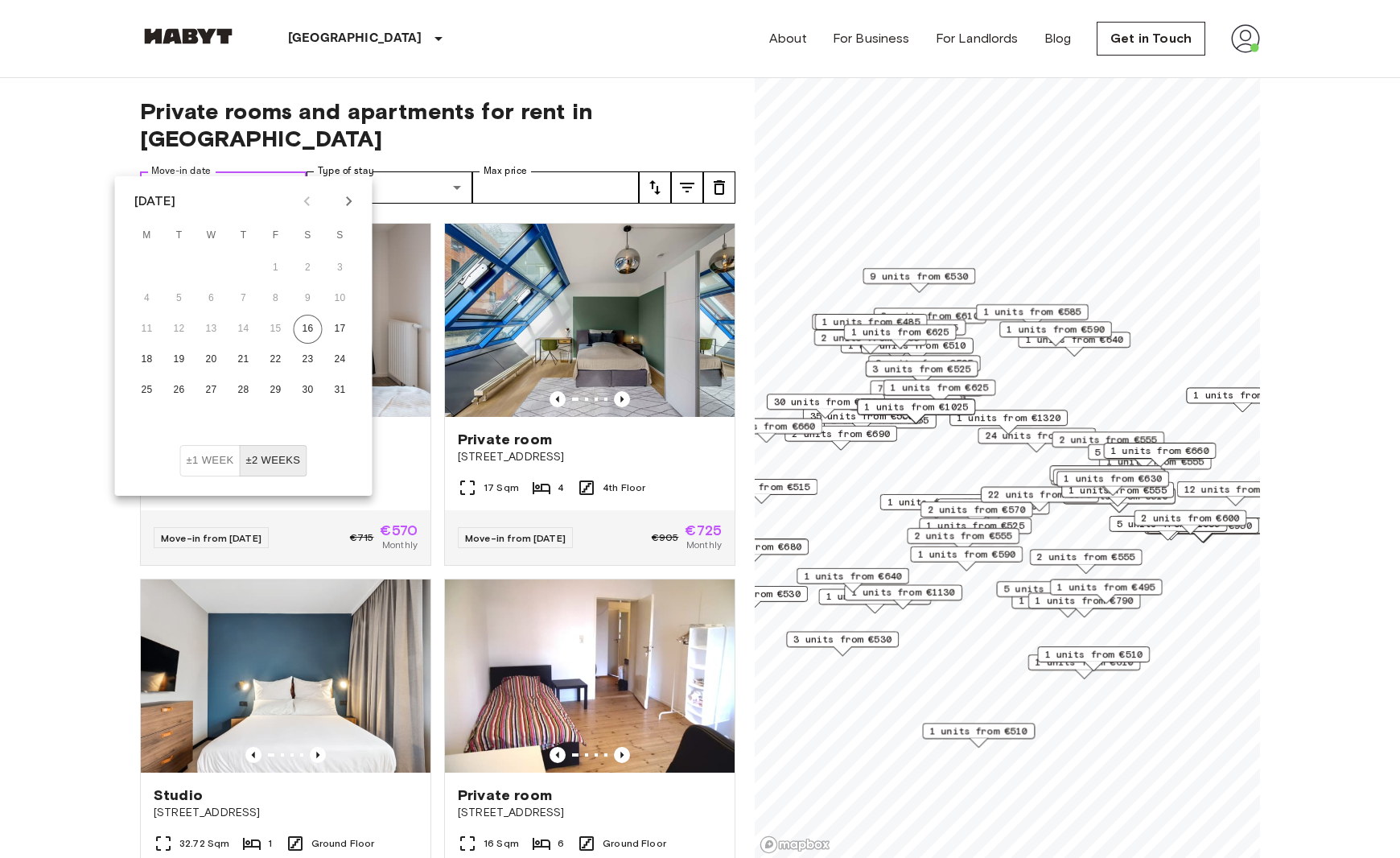
click at [194, 171] on input "Move-in date" at bounding box center [242, 188] width 126 height 33
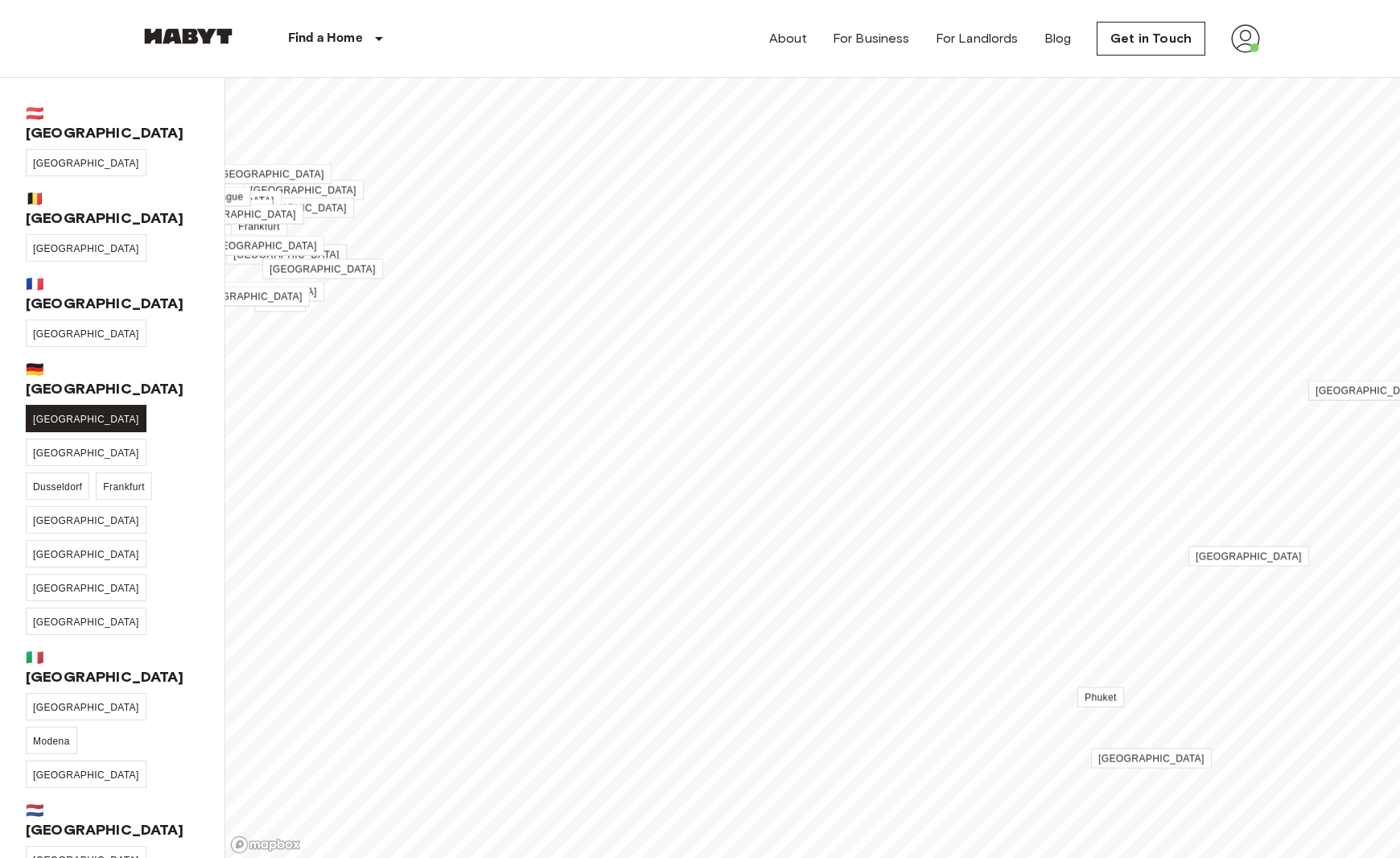
click at [48, 405] on link "[GEOGRAPHIC_DATA]" at bounding box center [86, 418] width 121 height 27
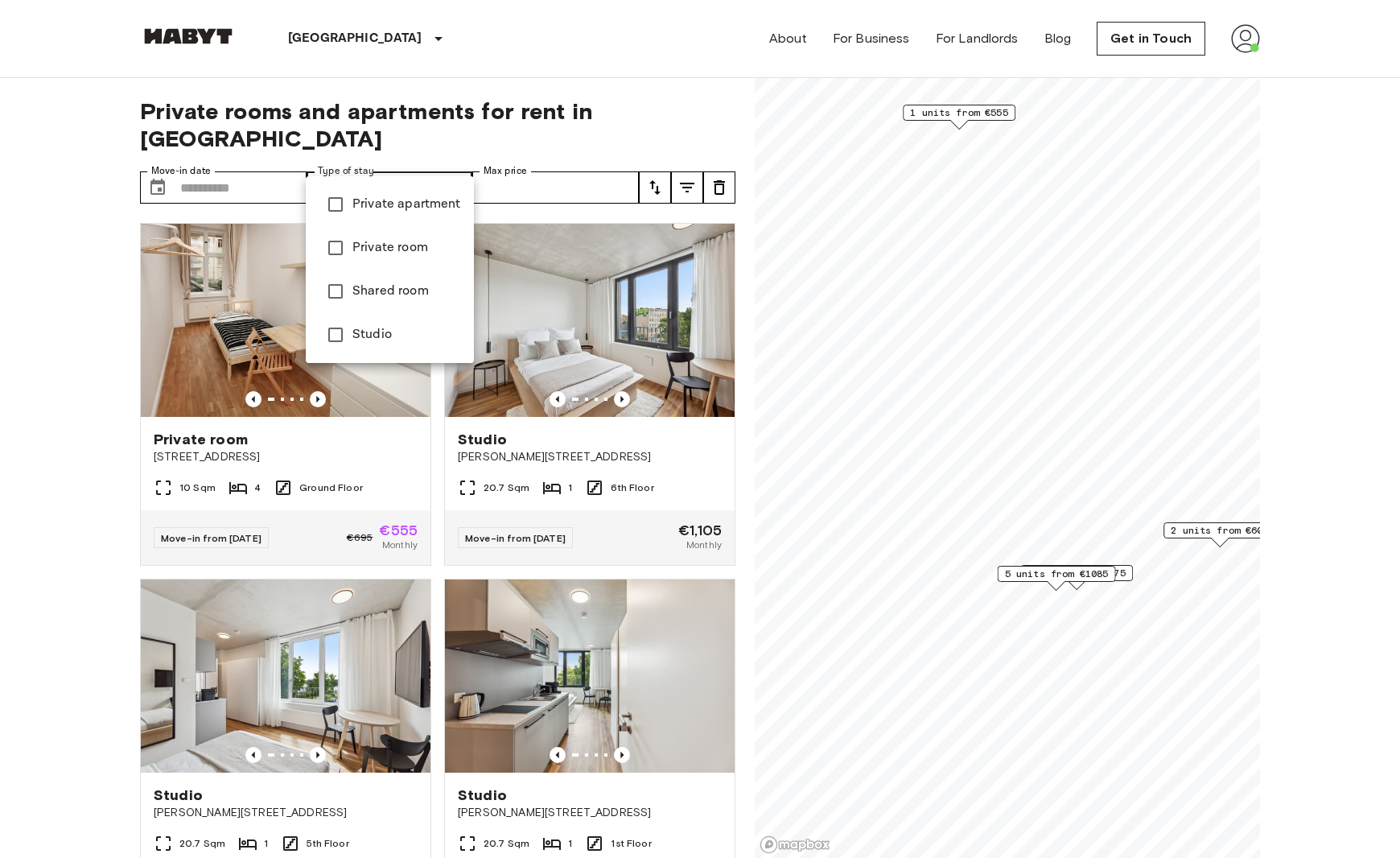
click at [446, 162] on div at bounding box center [700, 429] width 1400 height 858
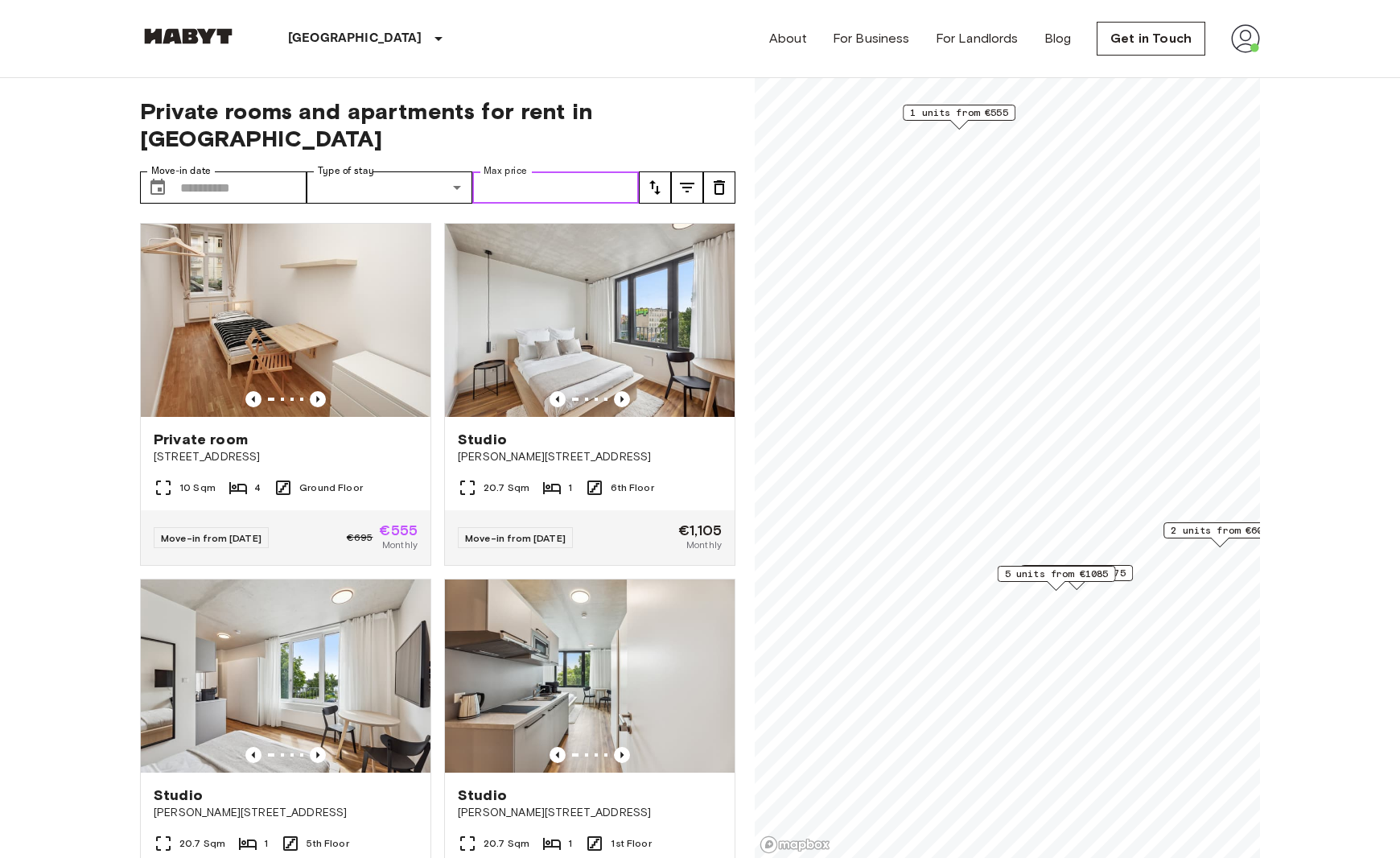
click at [559, 171] on input "Max price" at bounding box center [555, 188] width 166 height 33
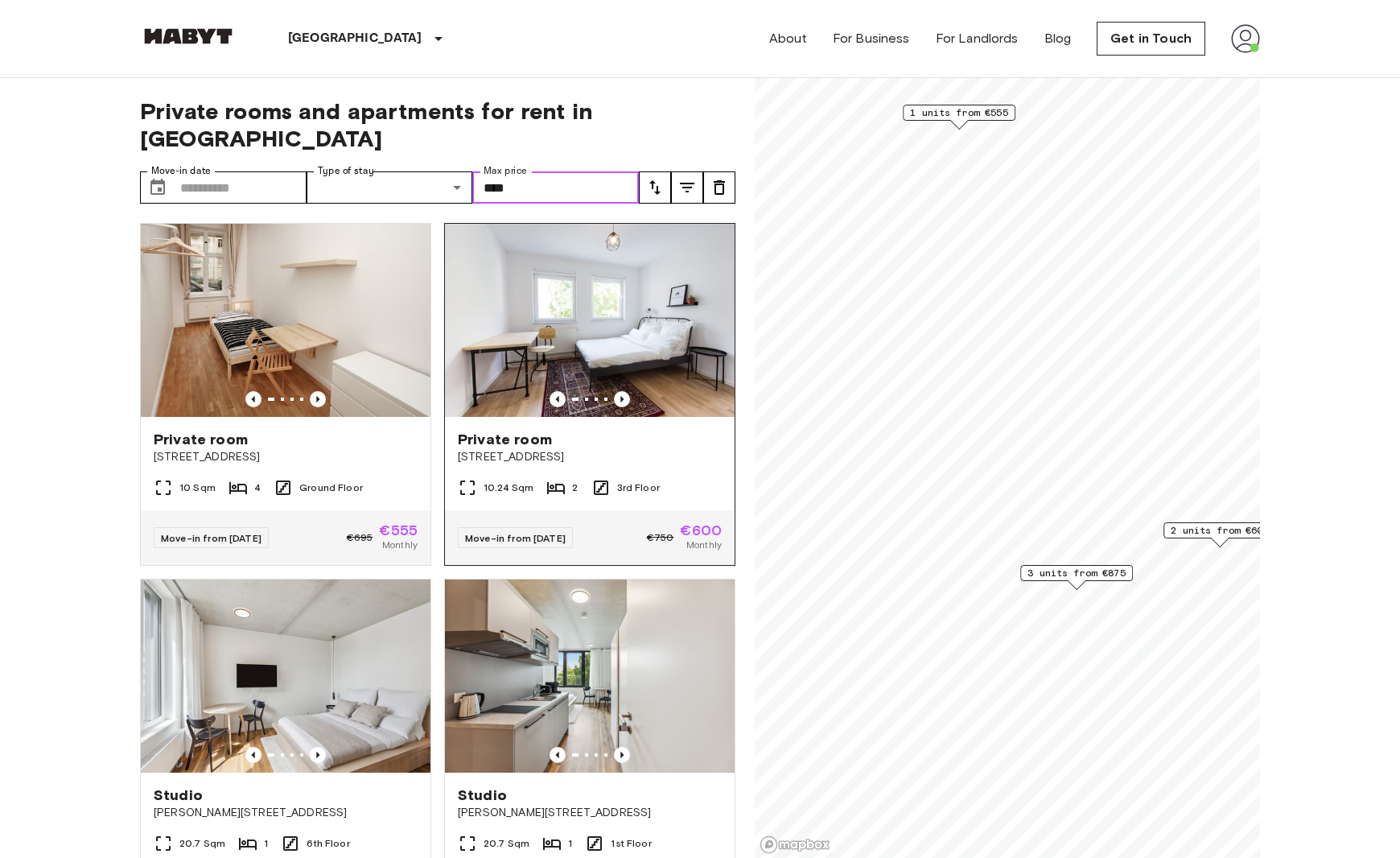
type input "****"
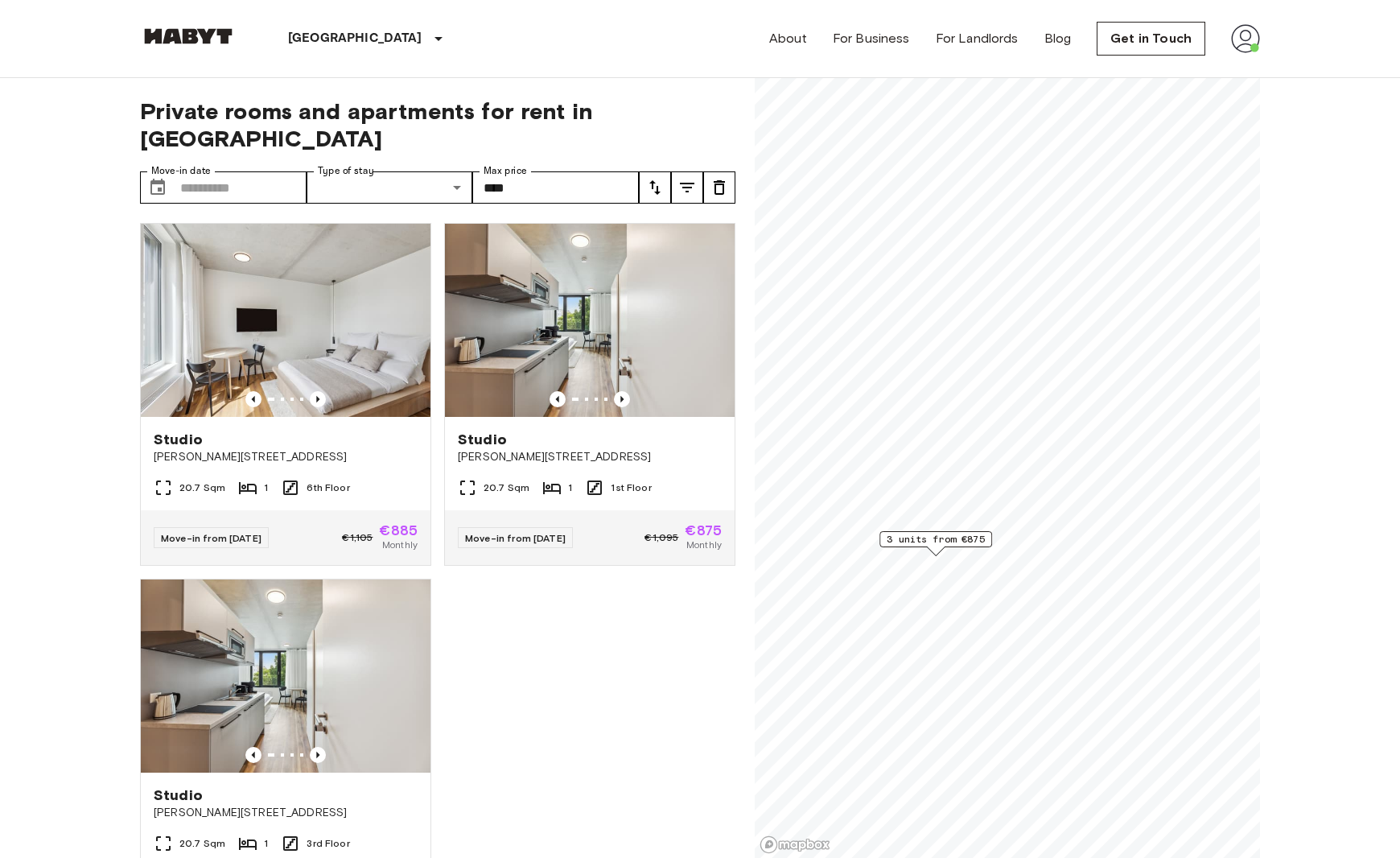
click at [957, 547] on div "3 units from €875" at bounding box center [935, 539] width 112 height 16
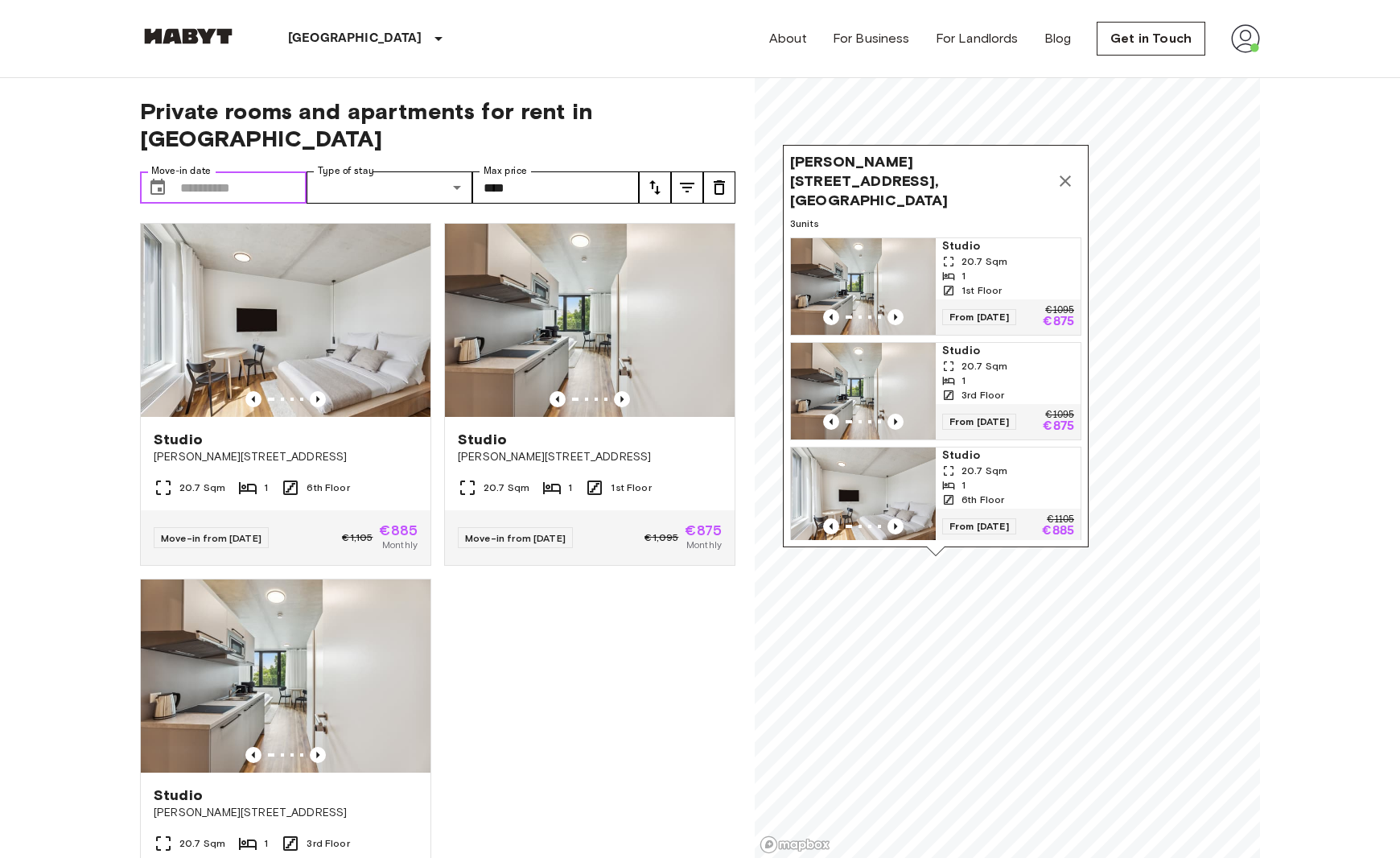
click at [205, 171] on input "Move-in date" at bounding box center [242, 188] width 126 height 33
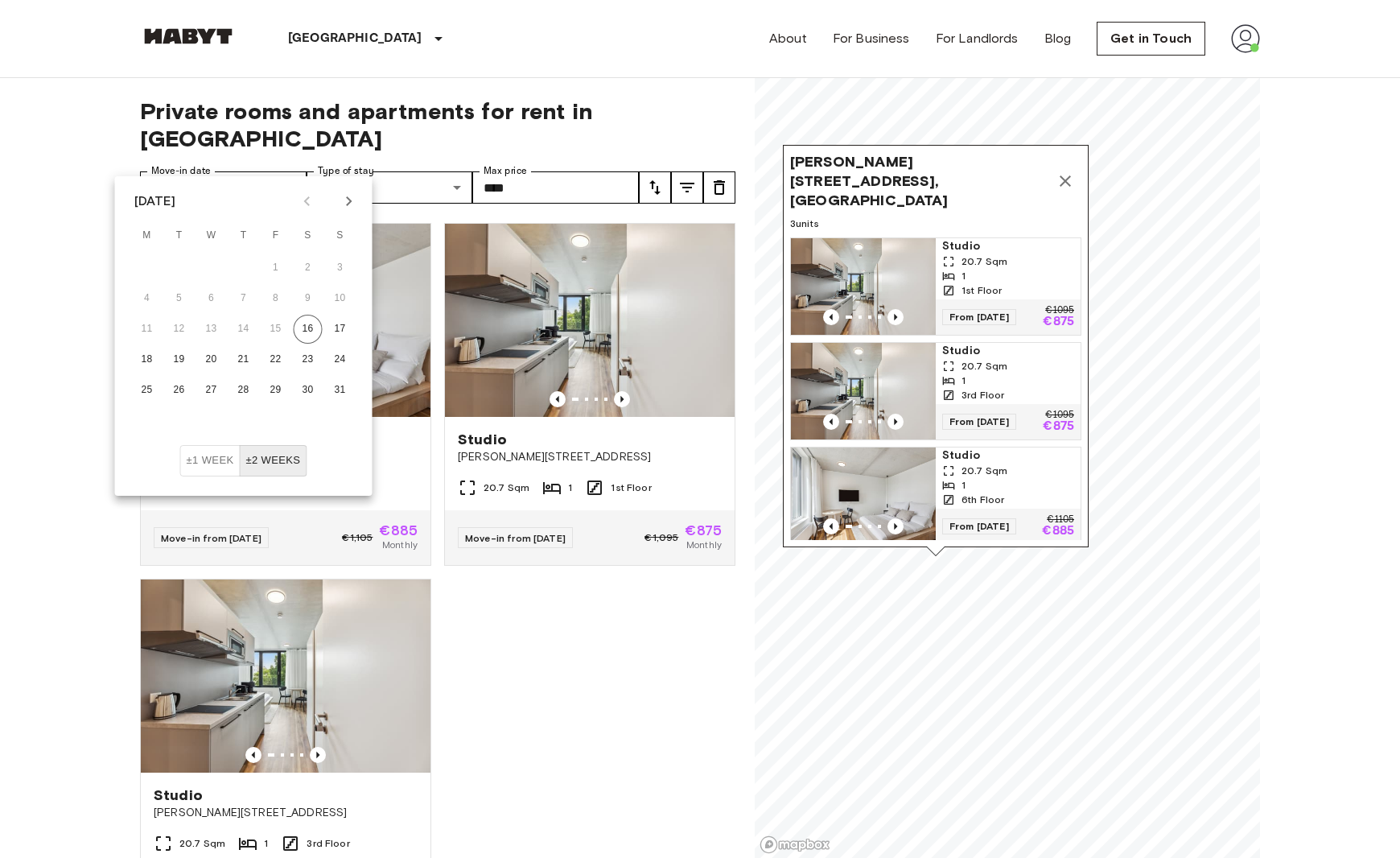
click at [352, 204] on icon "Next month" at bounding box center [349, 201] width 20 height 20
click at [302, 199] on icon "Previous month" at bounding box center [307, 201] width 20 height 20
click at [209, 457] on button "±1 week" at bounding box center [210, 460] width 60 height 32
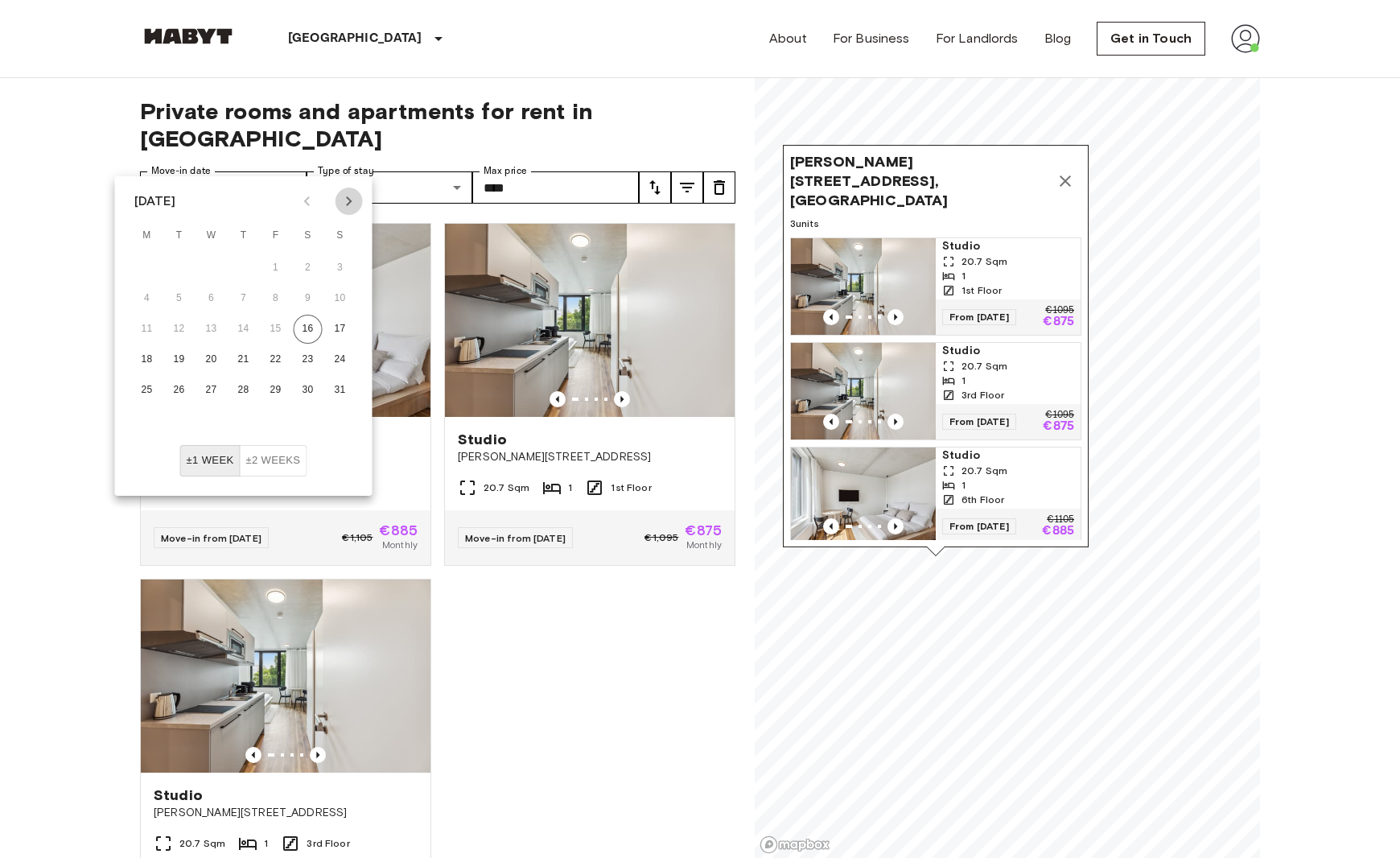
click at [339, 199] on icon "Next month" at bounding box center [349, 201] width 20 height 20
click at [251, 360] on button "25" at bounding box center [244, 360] width 29 height 29
type input "**********"
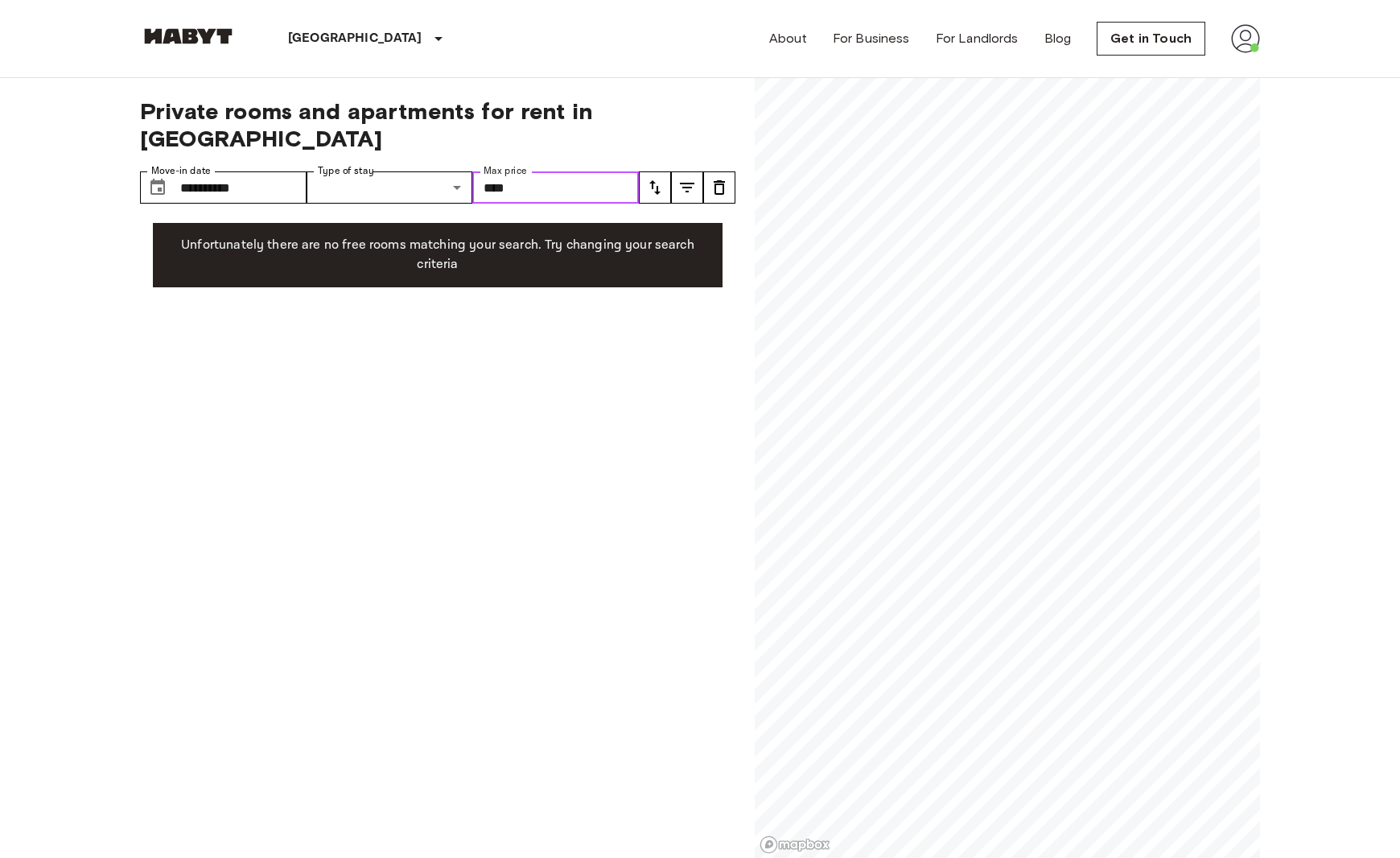
click at [519, 171] on input "****" at bounding box center [555, 188] width 166 height 33
click at [583, 171] on input "****" at bounding box center [555, 188] width 166 height 33
type input "*"
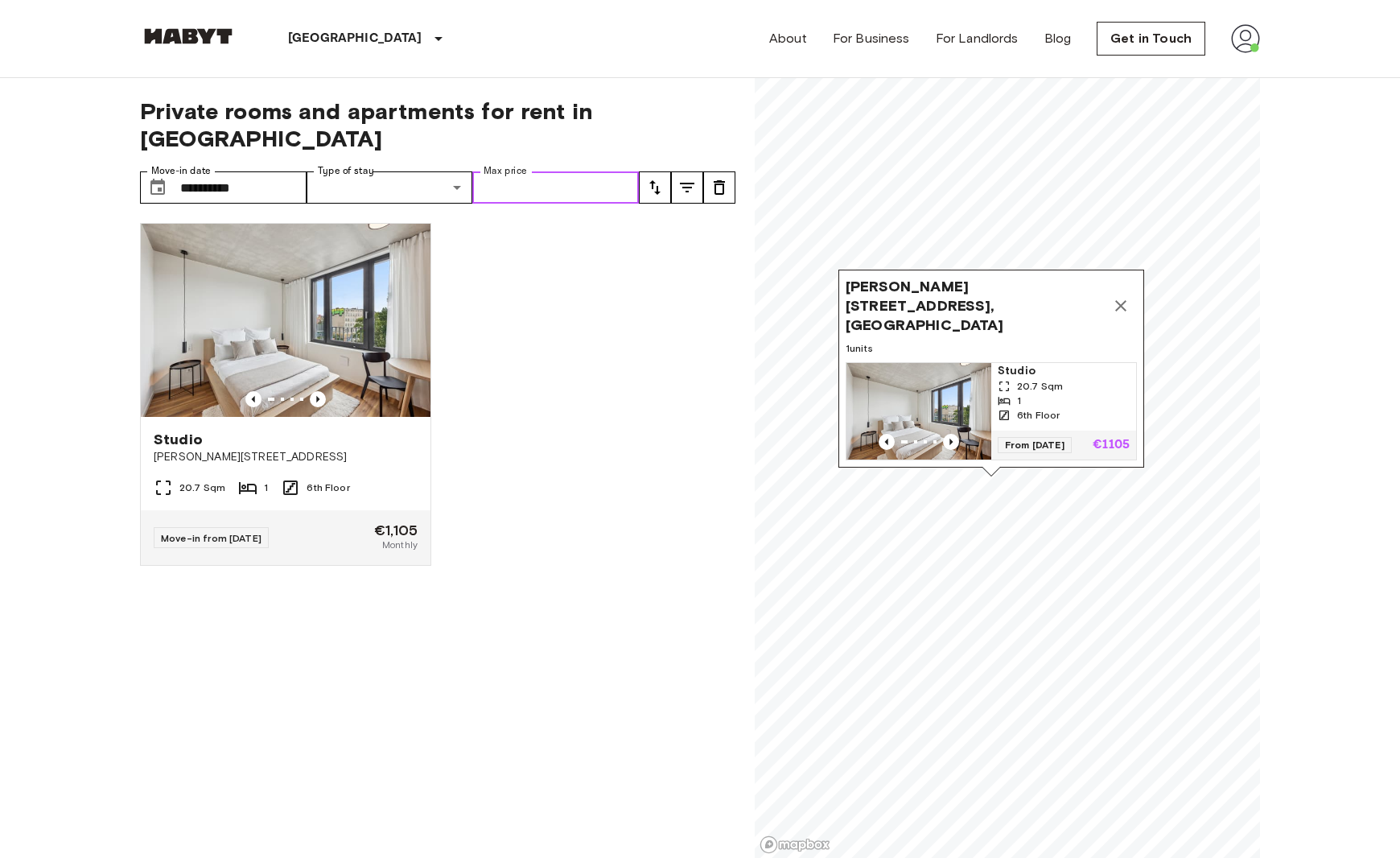
click at [942, 408] on img "Map marker" at bounding box center [918, 411] width 145 height 97
click at [1123, 311] on icon "Map marker" at bounding box center [1121, 305] width 11 height 11
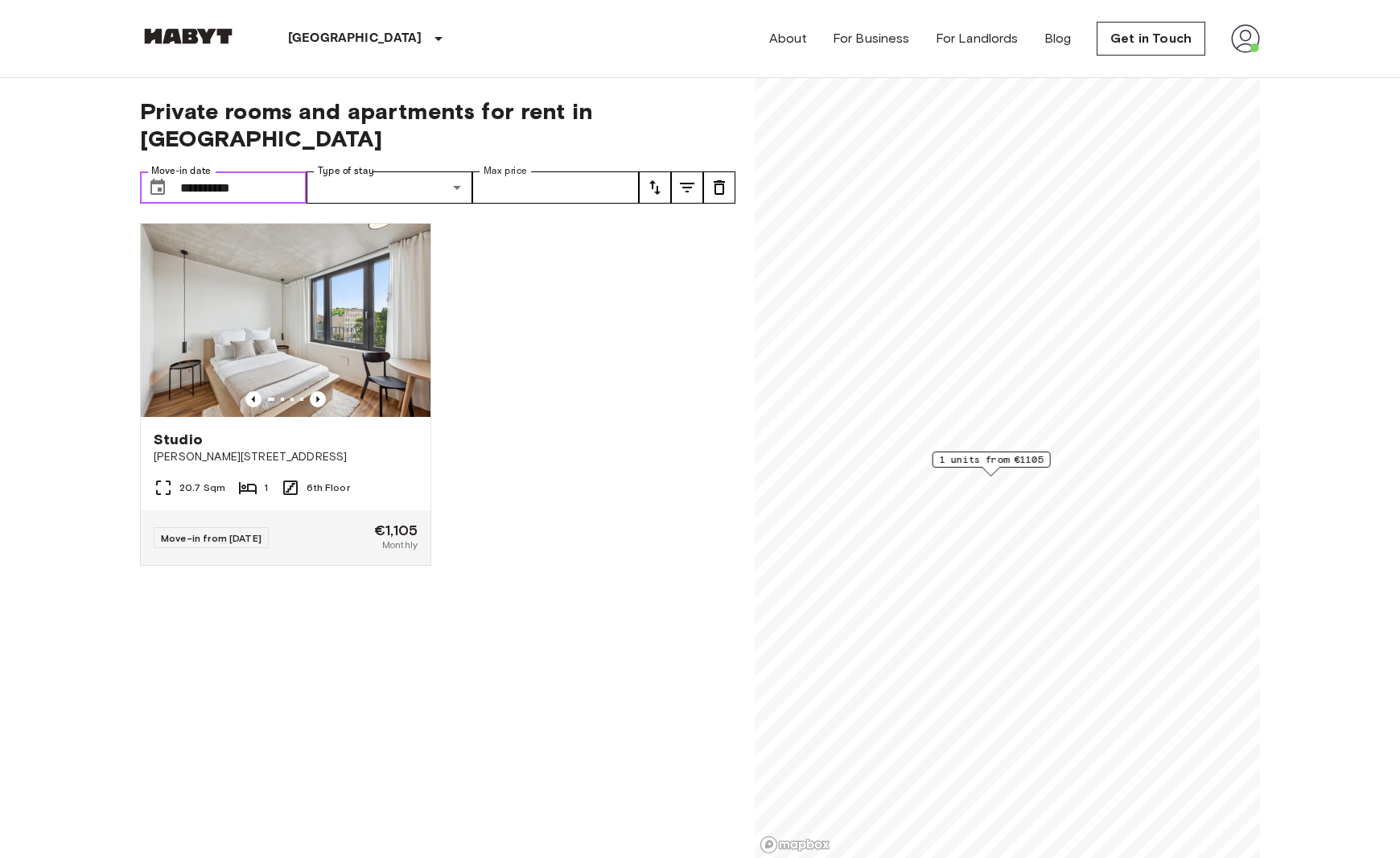
click at [277, 171] on input "**********" at bounding box center [242, 188] width 126 height 33
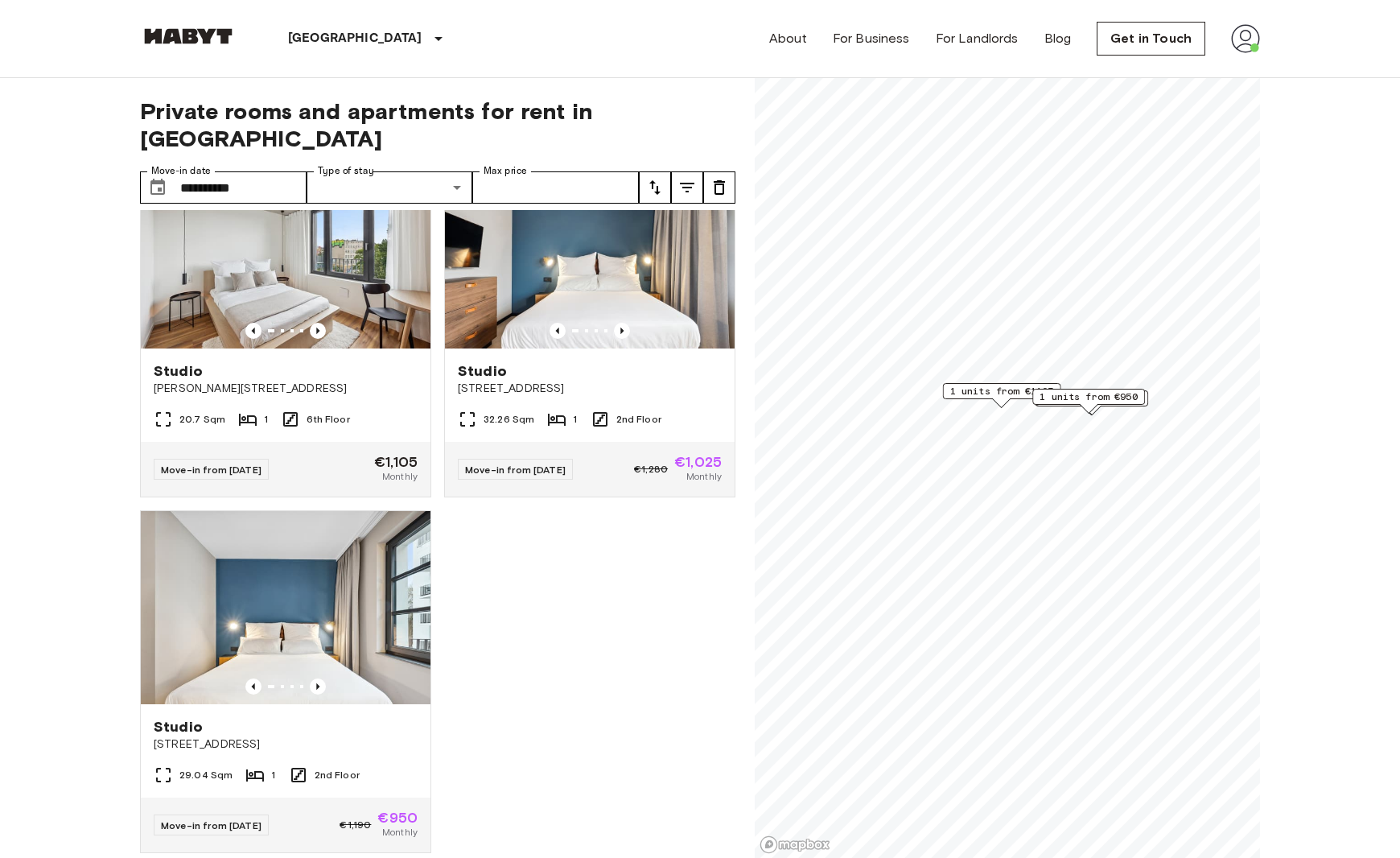
scroll to position [423, 0]
click at [264, 171] on input "**********" at bounding box center [242, 188] width 126 height 33
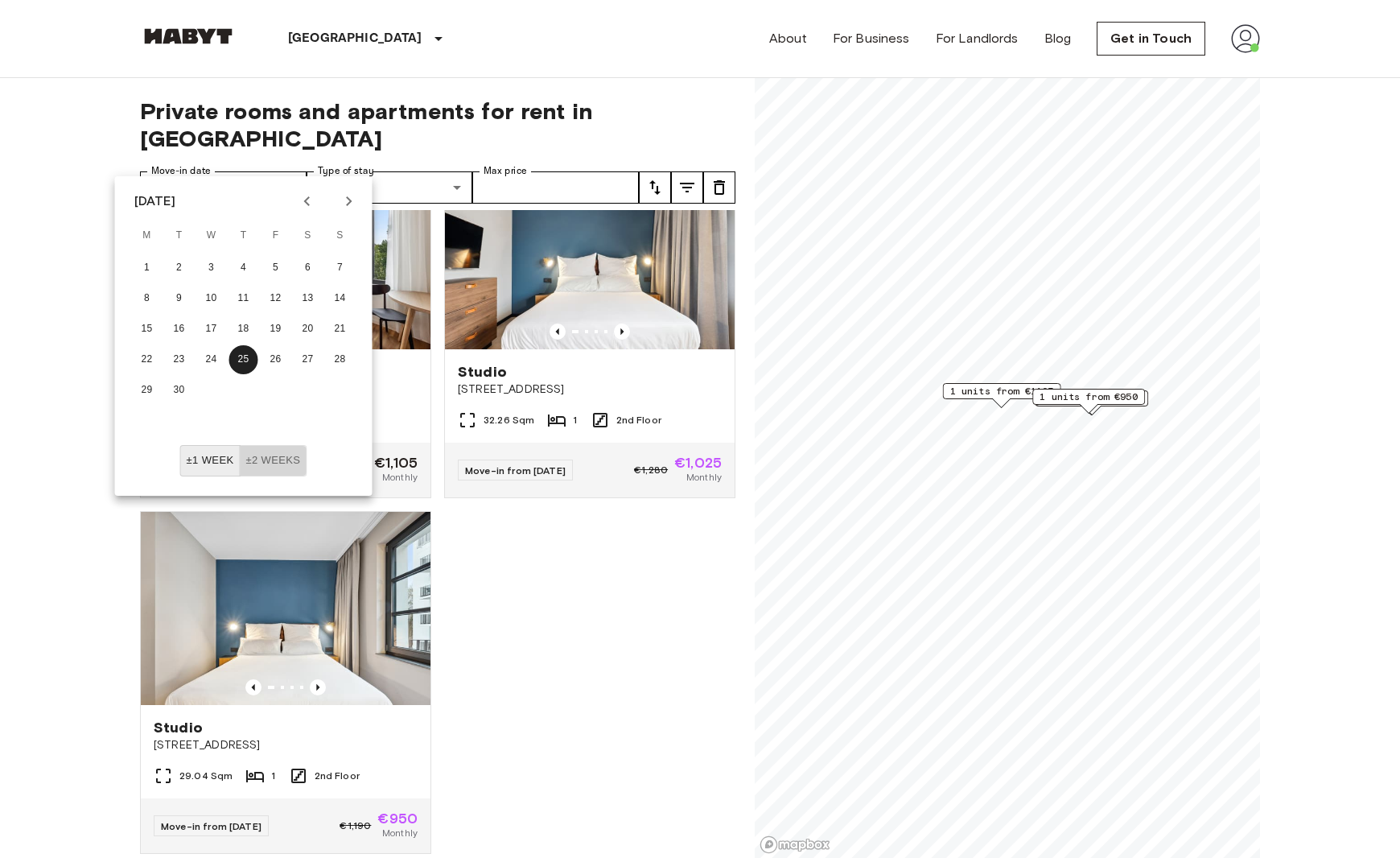
click at [271, 465] on button "±2 weeks" at bounding box center [272, 460] width 68 height 32
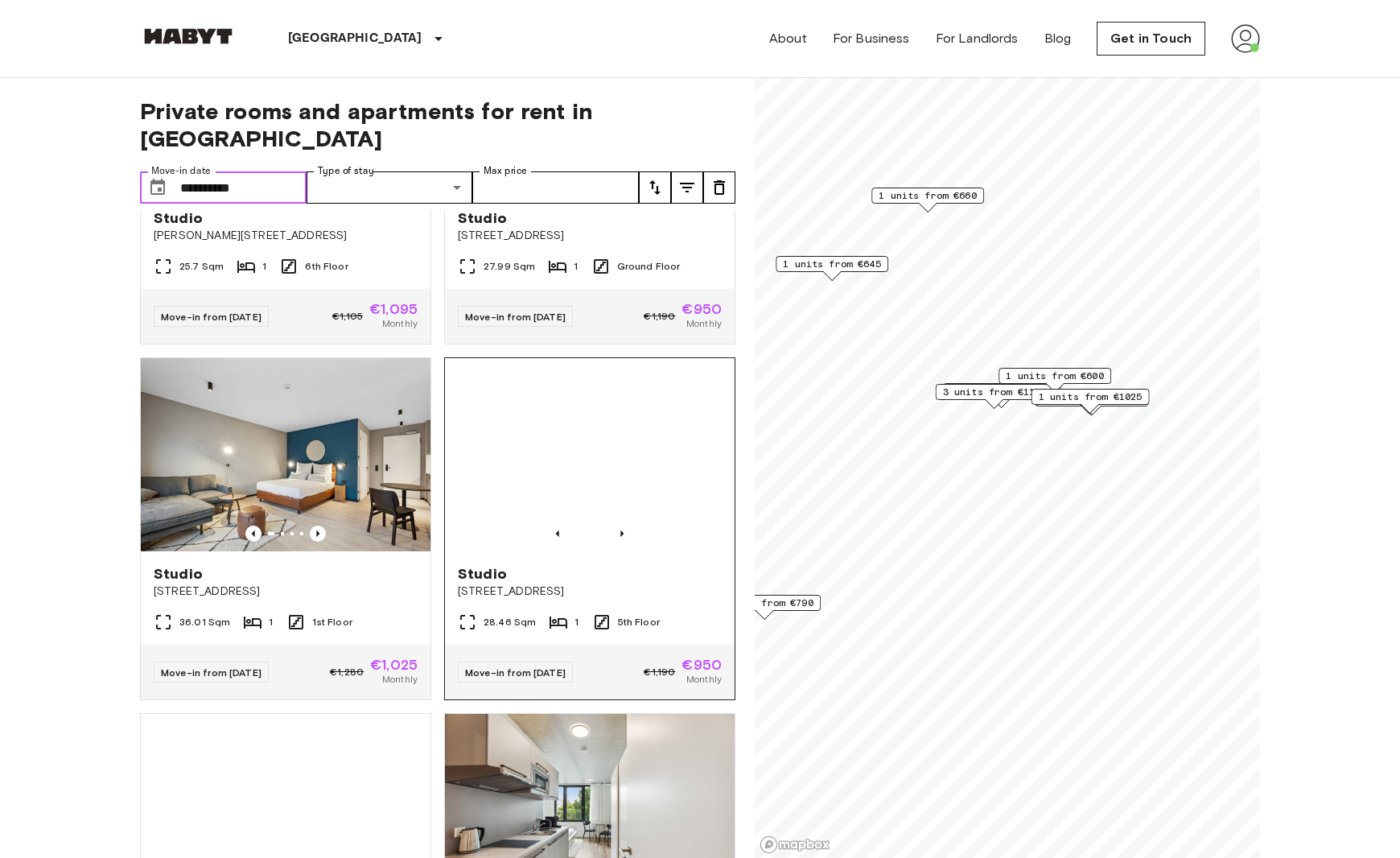
scroll to position [2368, 0]
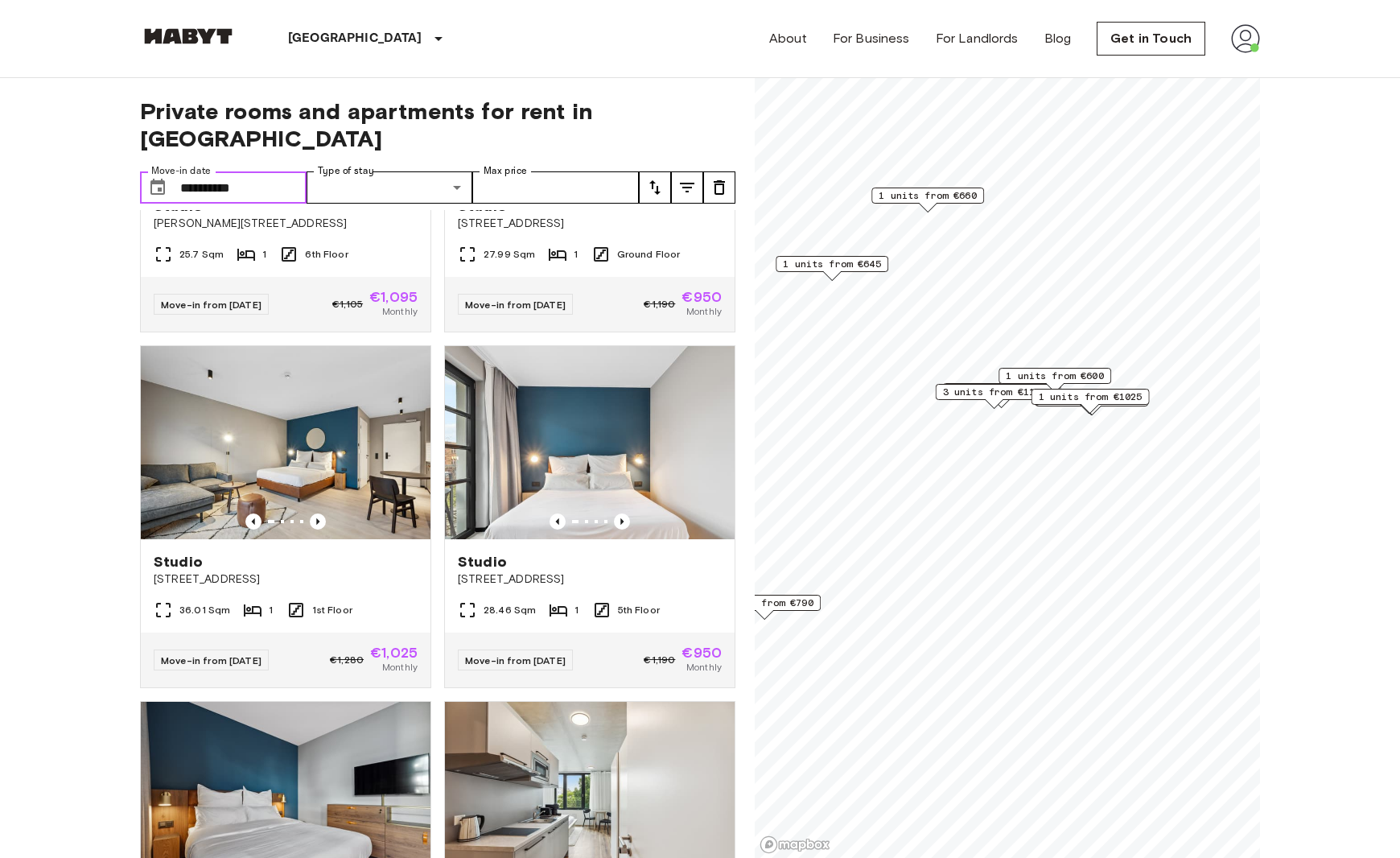
click at [272, 171] on input "**********" at bounding box center [242, 188] width 126 height 33
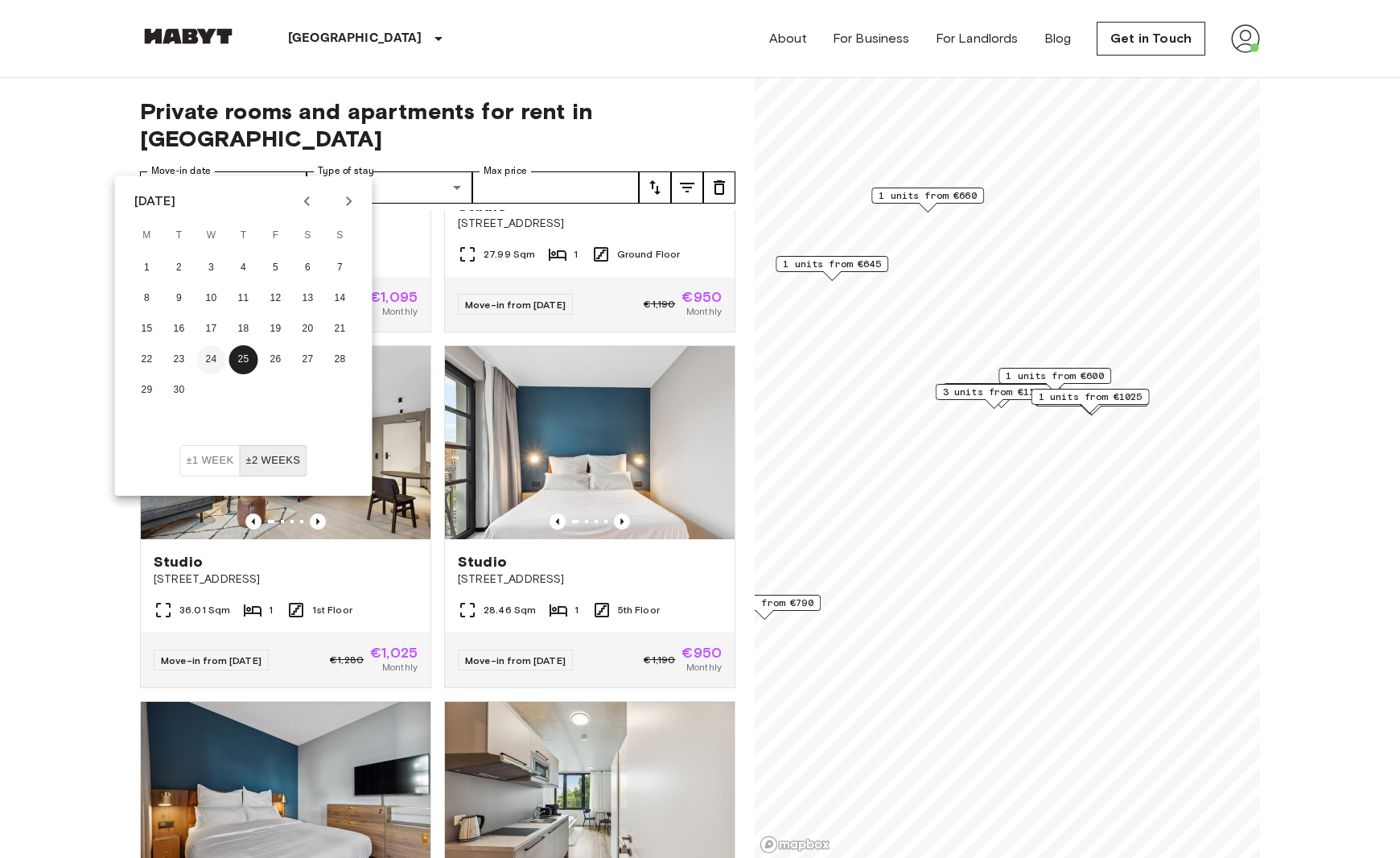
click at [214, 359] on button "24" at bounding box center [212, 360] width 29 height 29
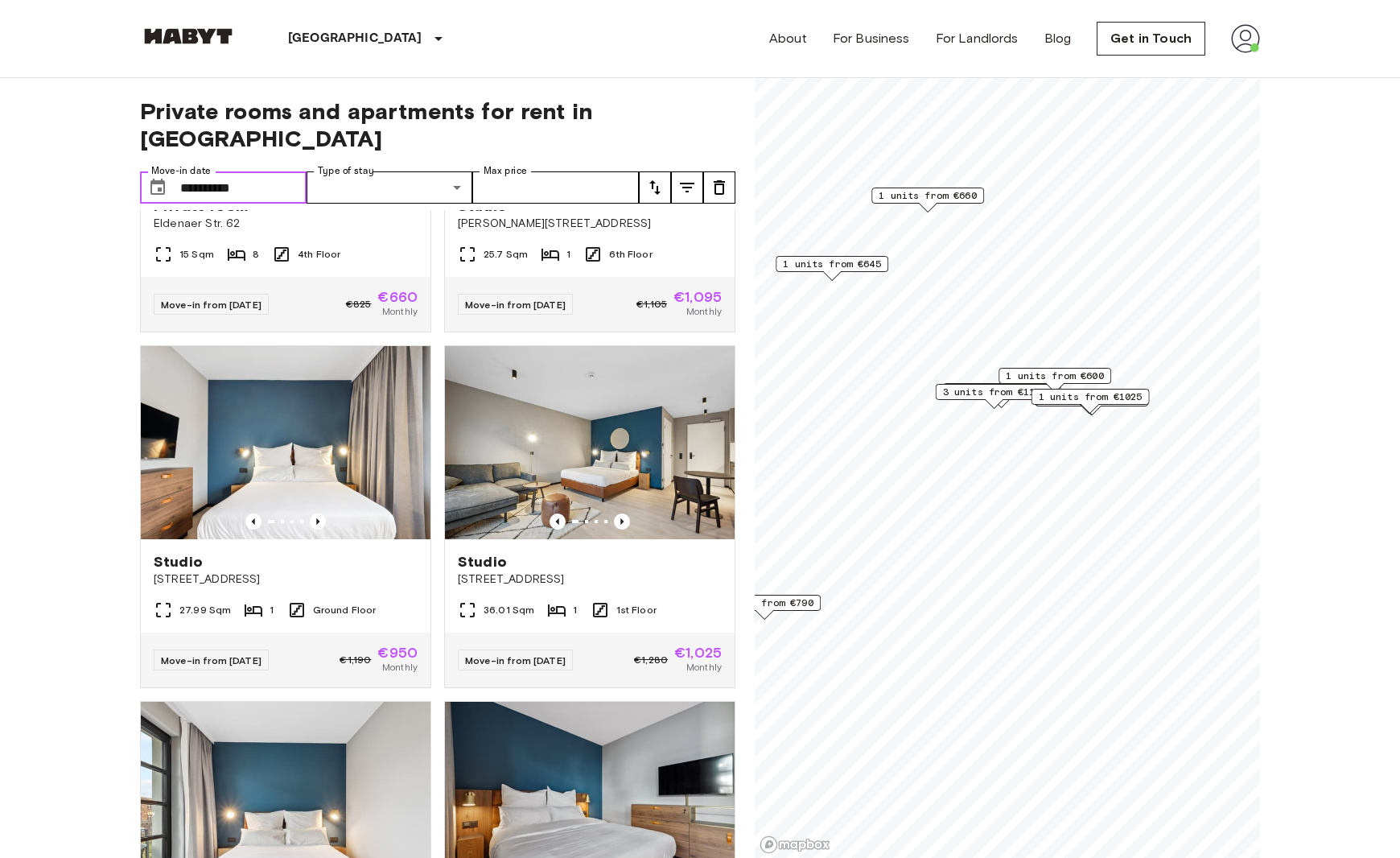
type input "**********"
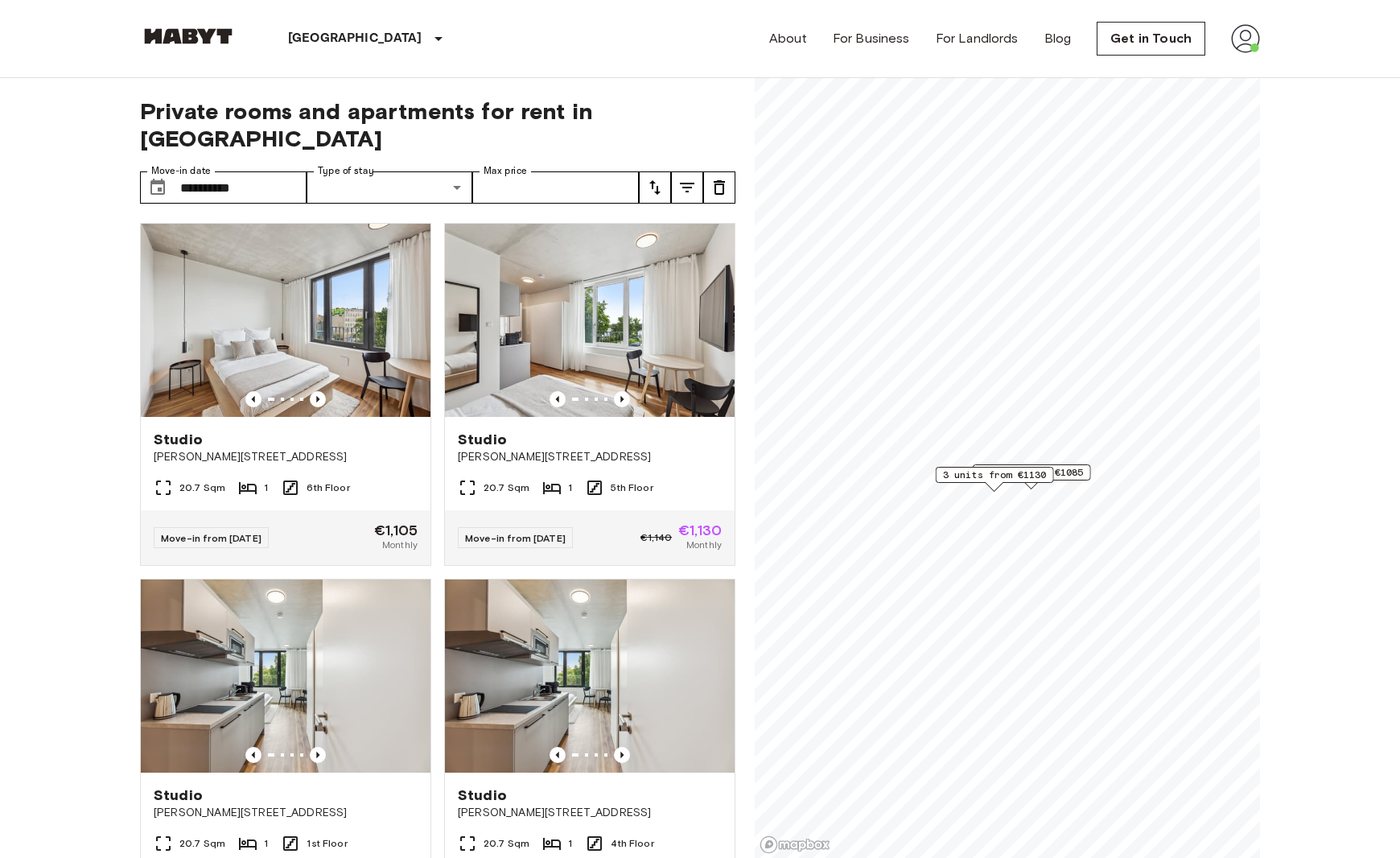
click at [967, 468] on span "3 units from €1130" at bounding box center [995, 475] width 104 height 15
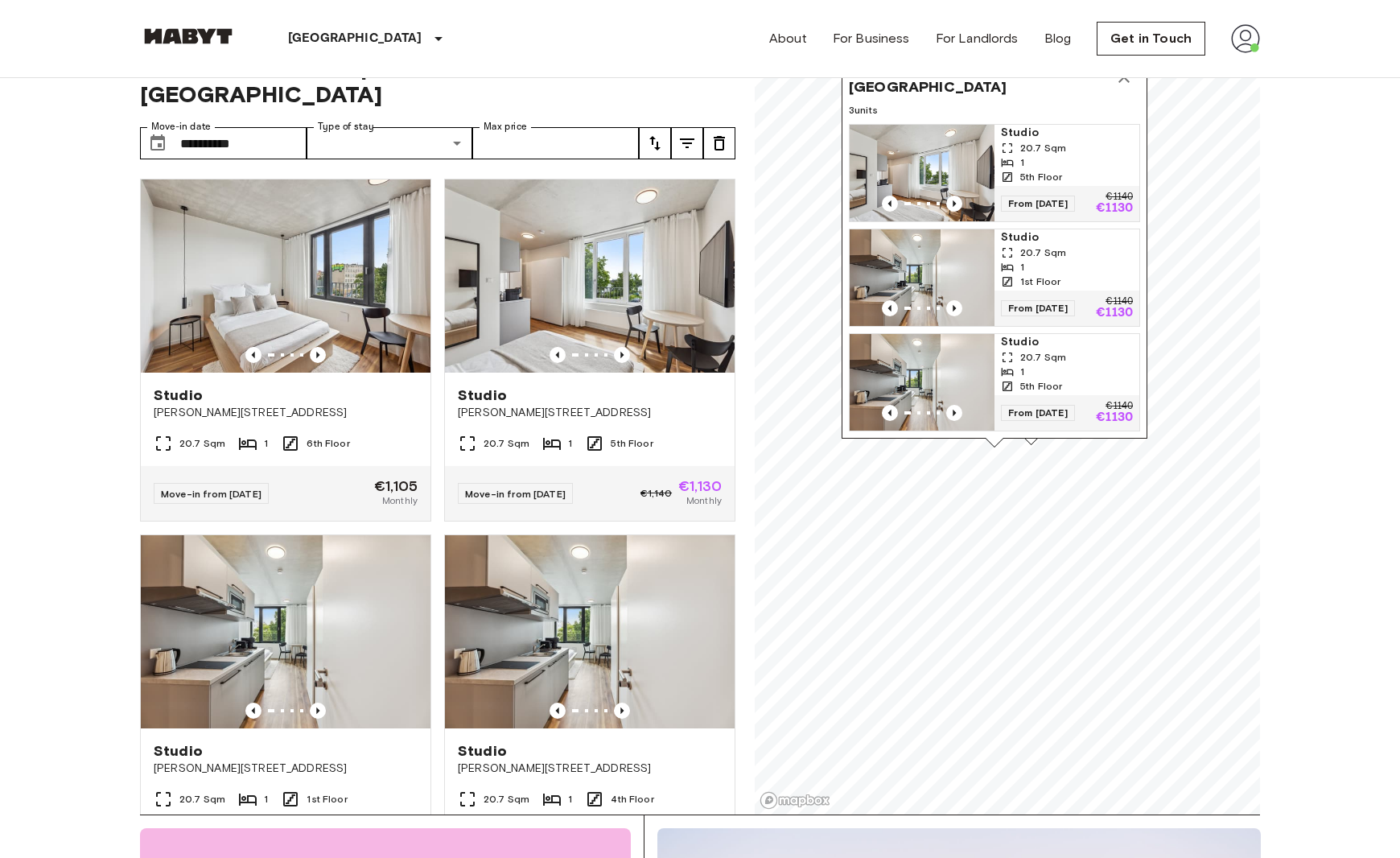
scroll to position [22, 0]
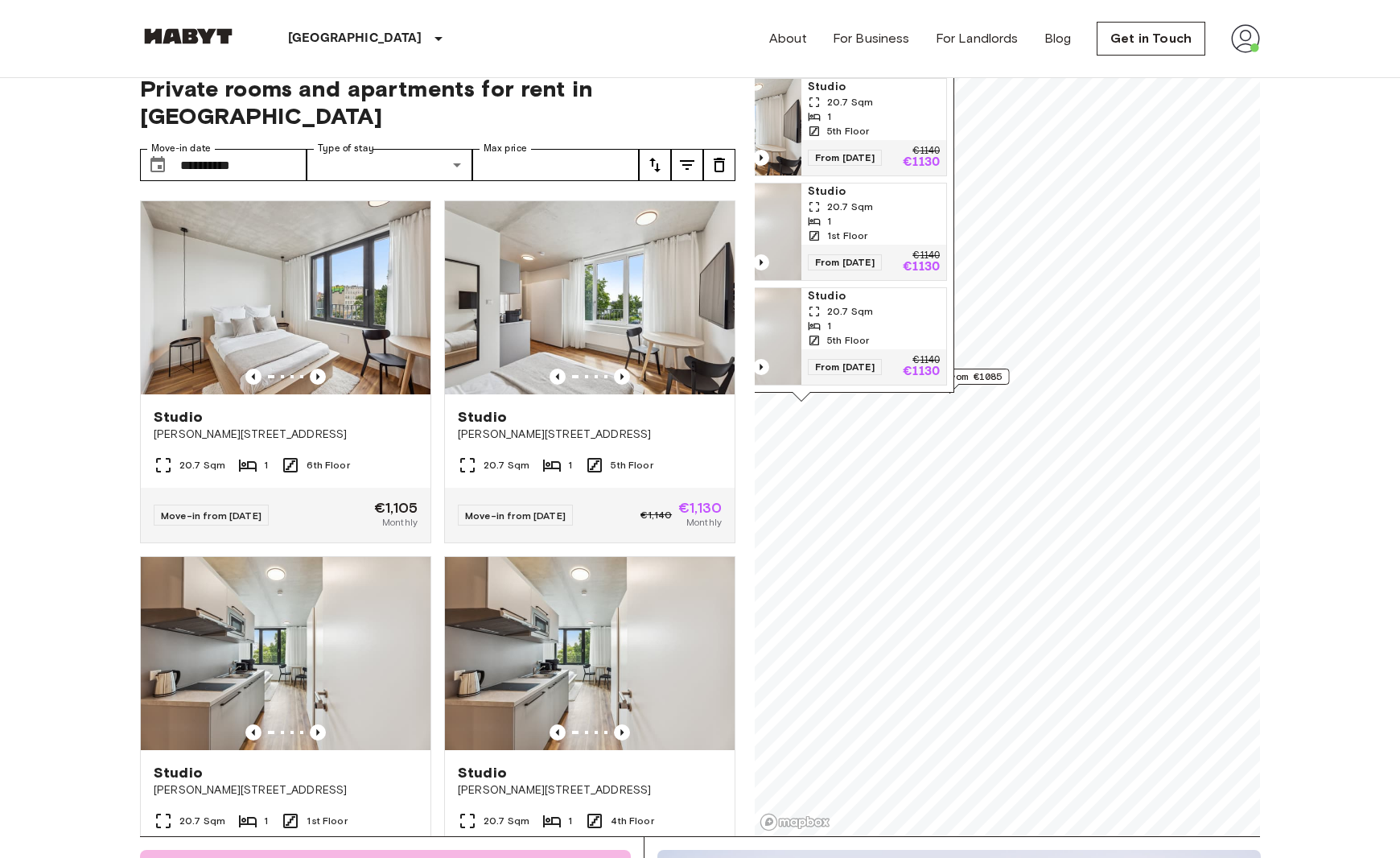
click at [996, 375] on span "4 units from €1085" at bounding box center [950, 376] width 104 height 15
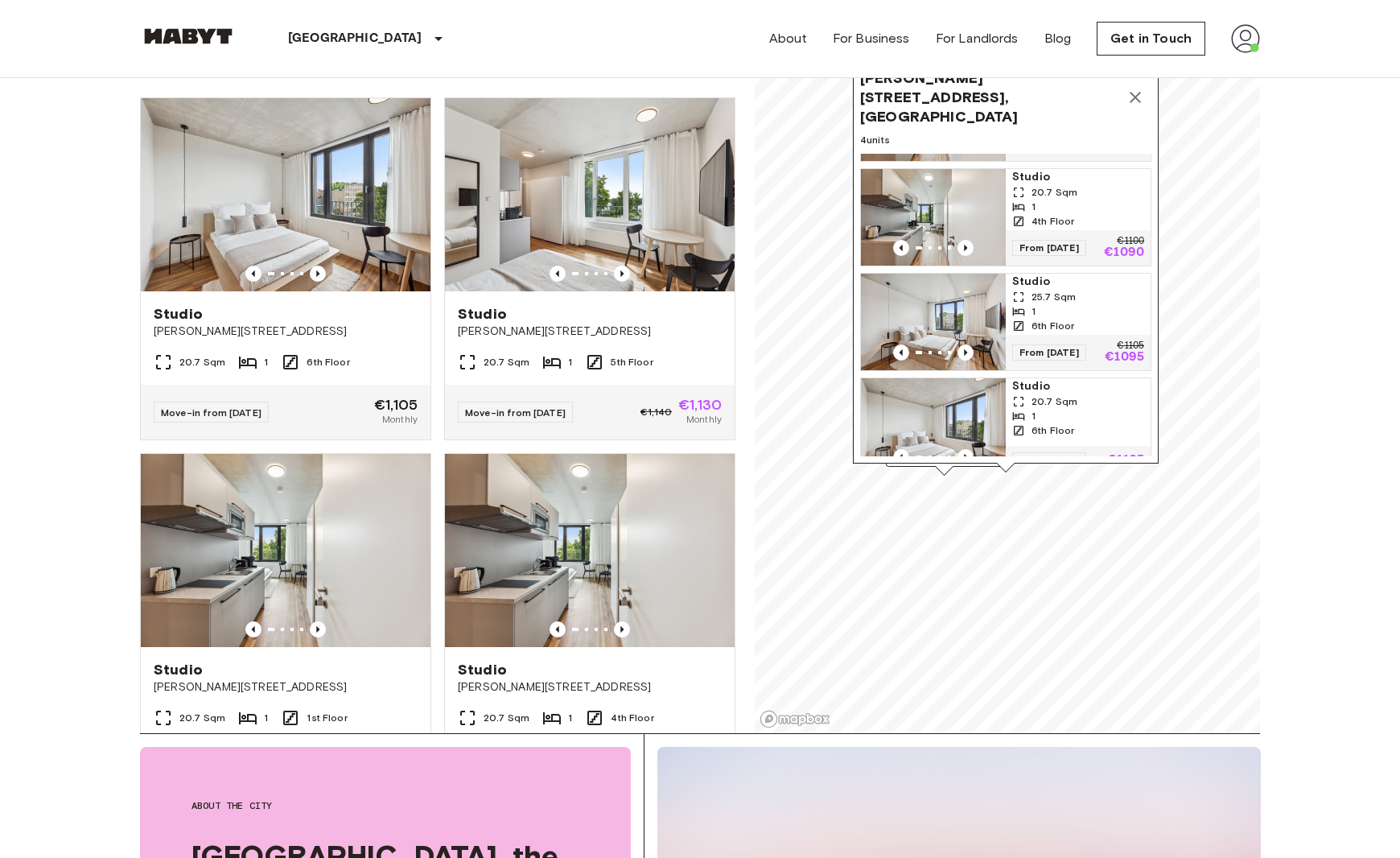
scroll to position [131, 0]
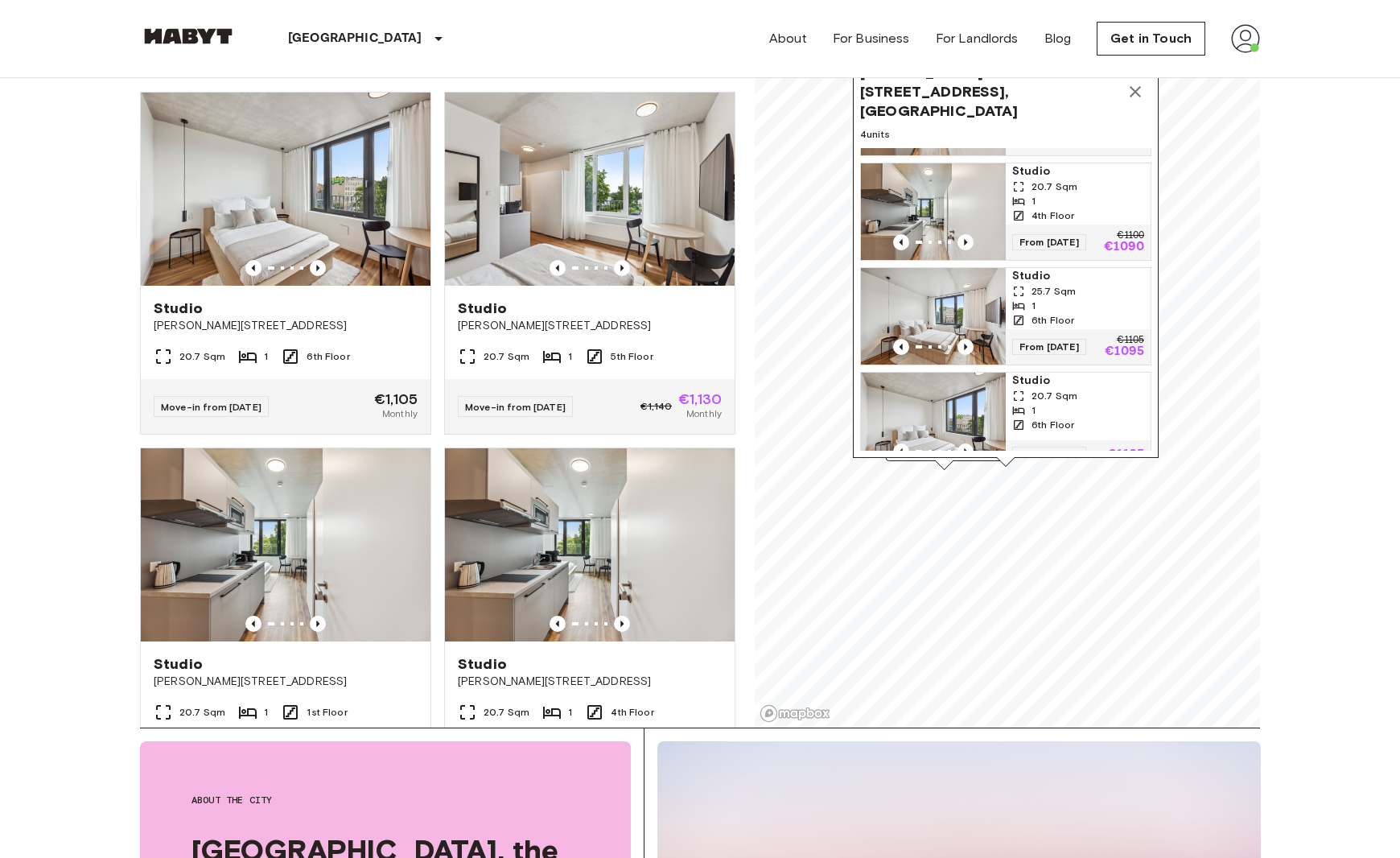
click at [1064, 417] on span "6th Floor" at bounding box center [1053, 424] width 43 height 15
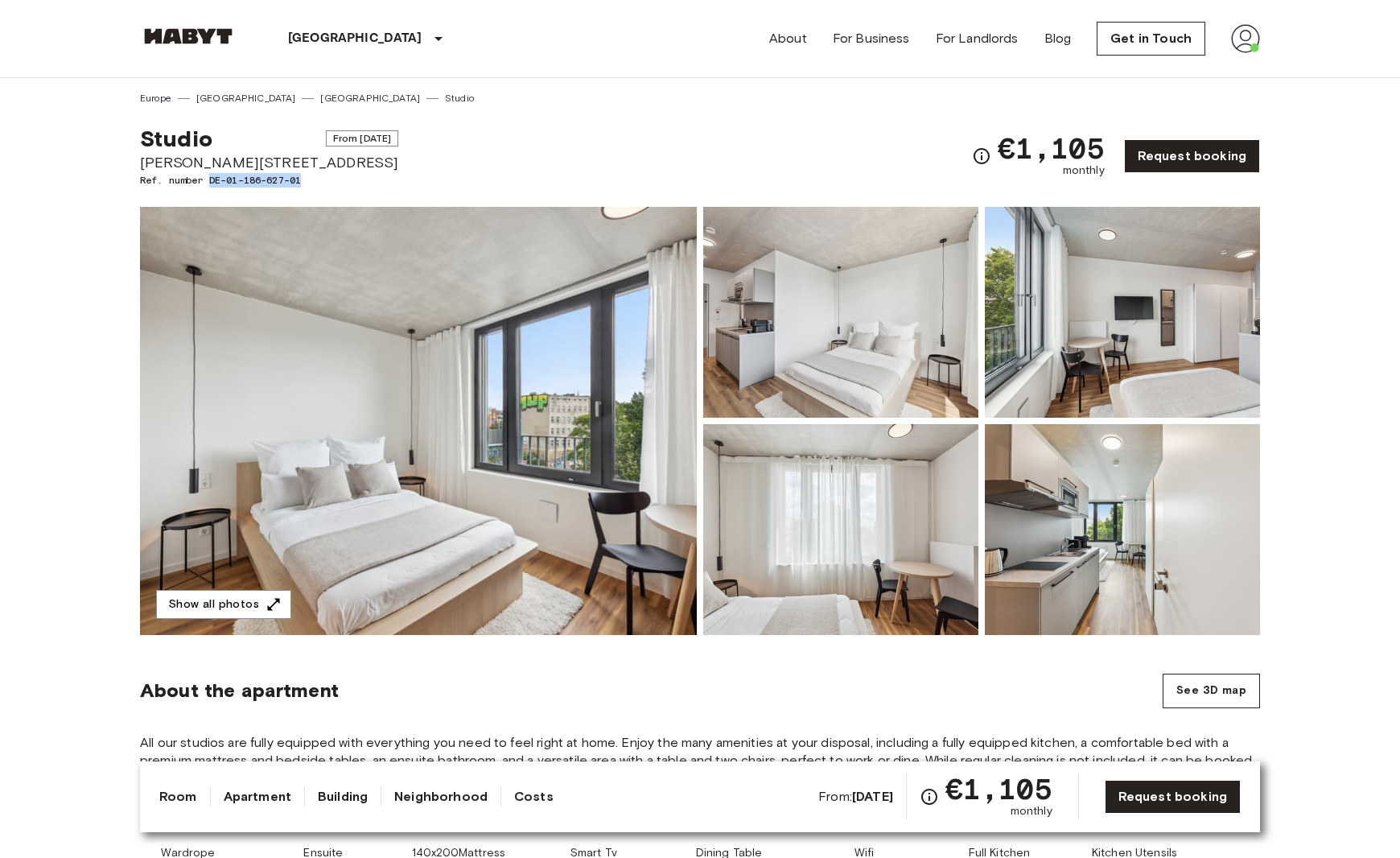
drag, startPoint x: 212, startPoint y: 179, endPoint x: 342, endPoint y: 180, distance: 130.0
click at [342, 180] on div "Studio From [DATE][STREET_ADDRESS][PERSON_NAME]. number DE-01-186-627-01 €1,105…" at bounding box center [699, 147] width 1120 height 82
copy span "DE-01-186-627-01"
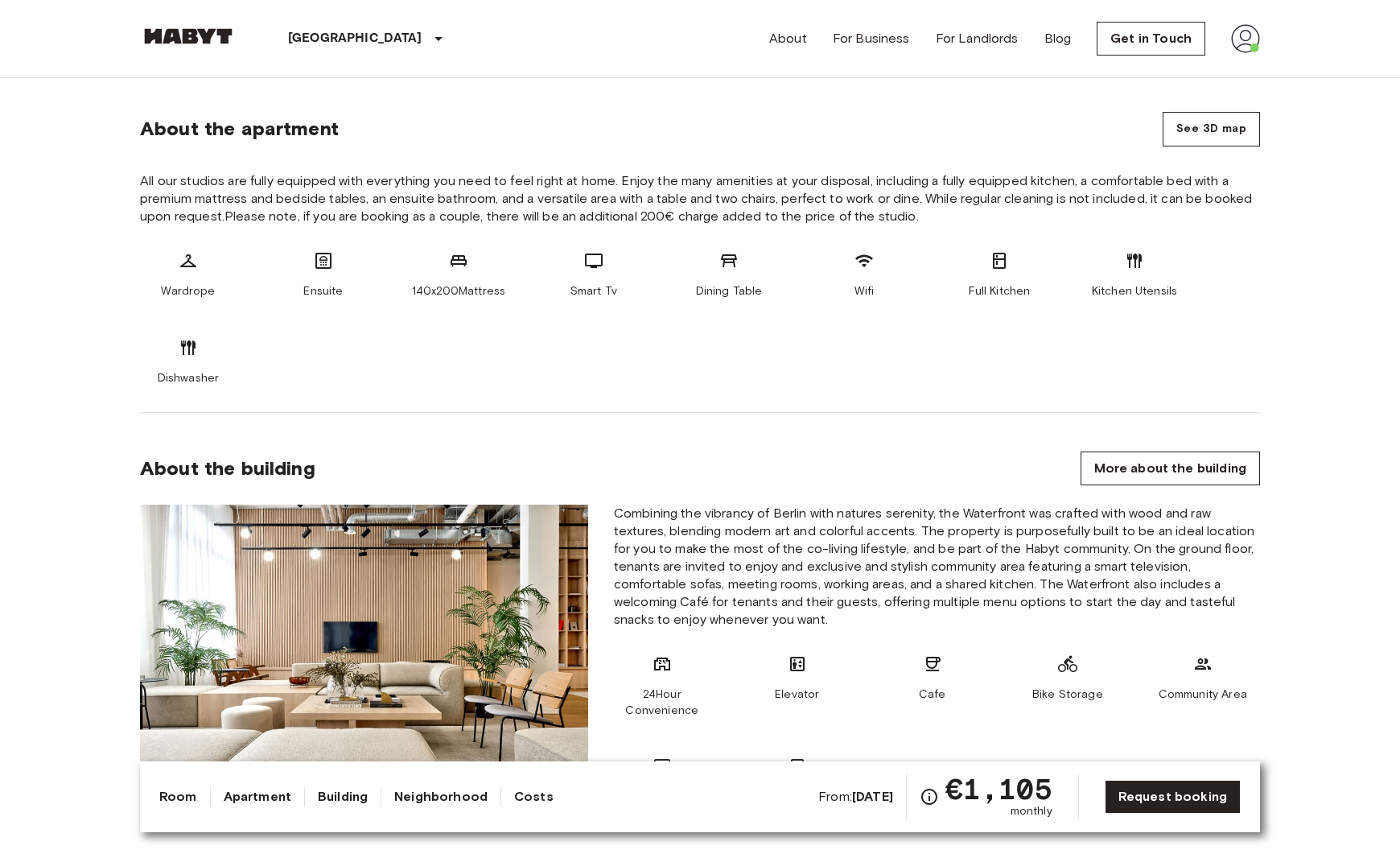
scroll to position [1092, 0]
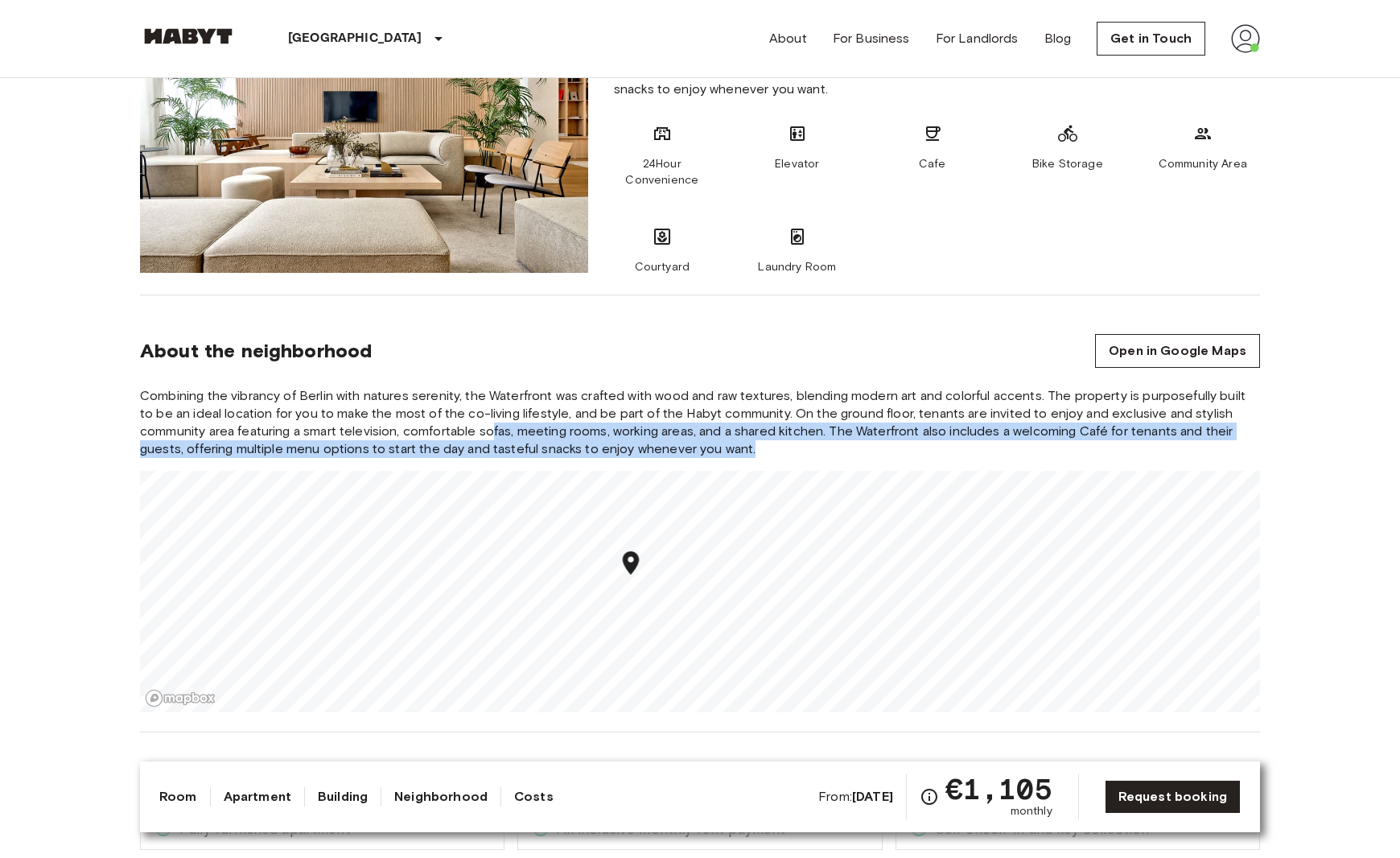
click at [491, 480] on div "Combining the vibrancy of Berlin with natures serenity, the Waterfront was craf…" at bounding box center [699, 549] width 1120 height 325
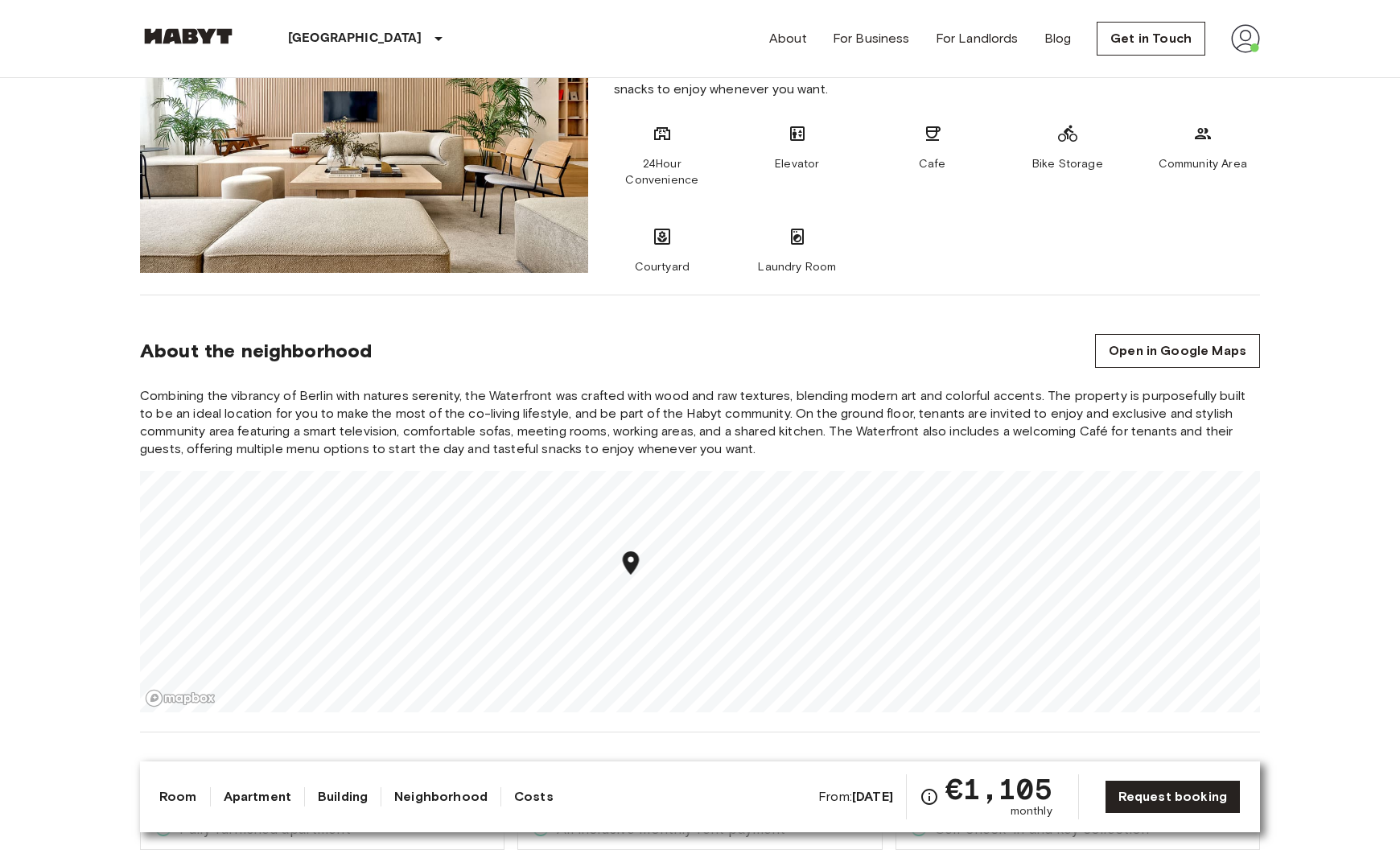
click at [498, 402] on span "Combining the vibrancy of Berlin with natures serenity, the Waterfront was craf…" at bounding box center [699, 423] width 1120 height 71
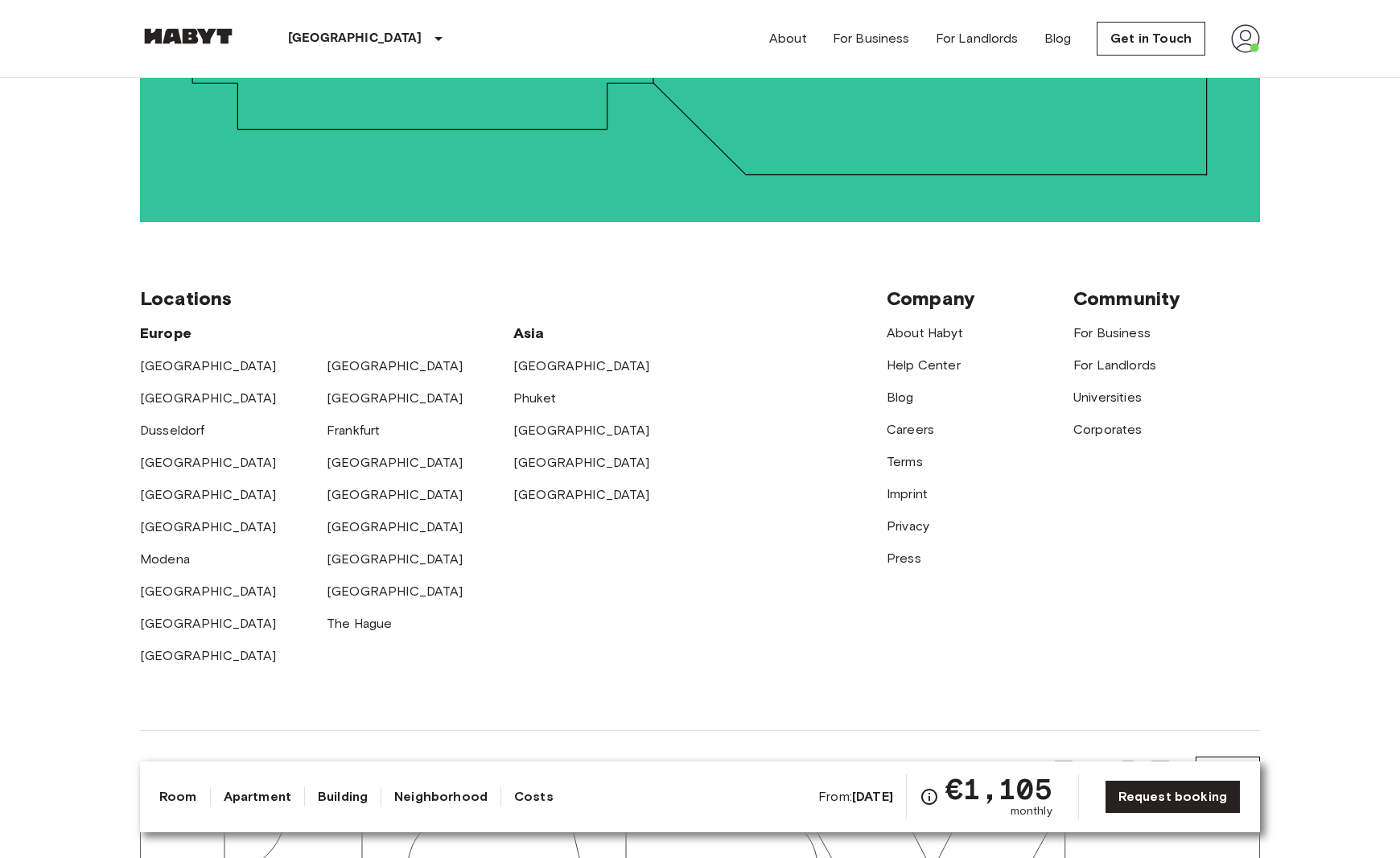
scroll to position [3687, 0]
